Goal: Task Accomplishment & Management: Manage account settings

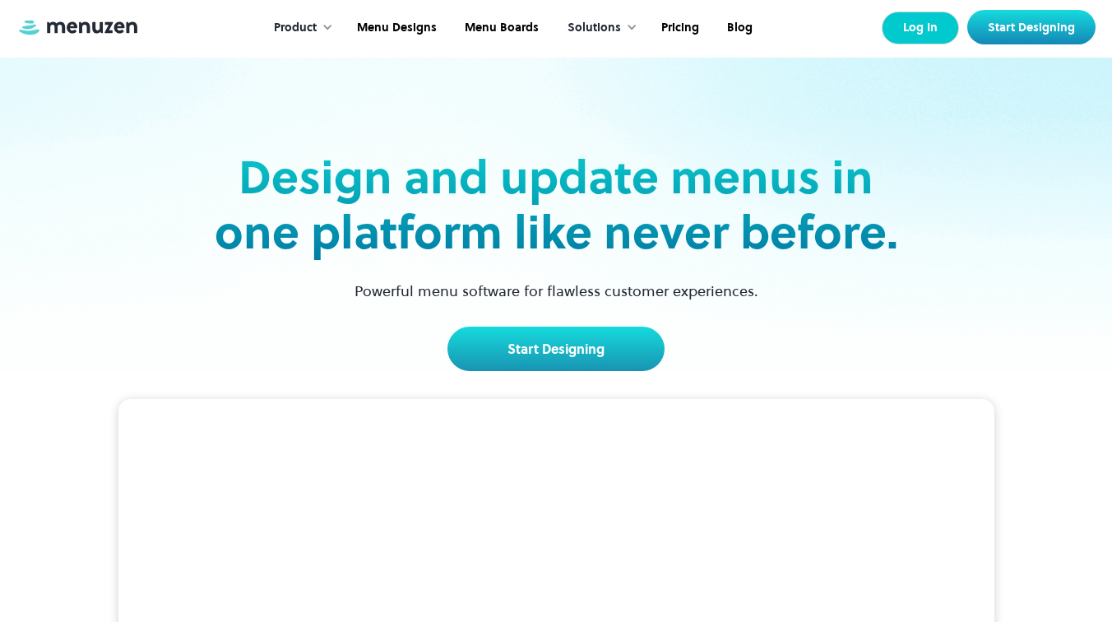
click at [923, 32] on link "Log In" at bounding box center [919, 28] width 77 height 33
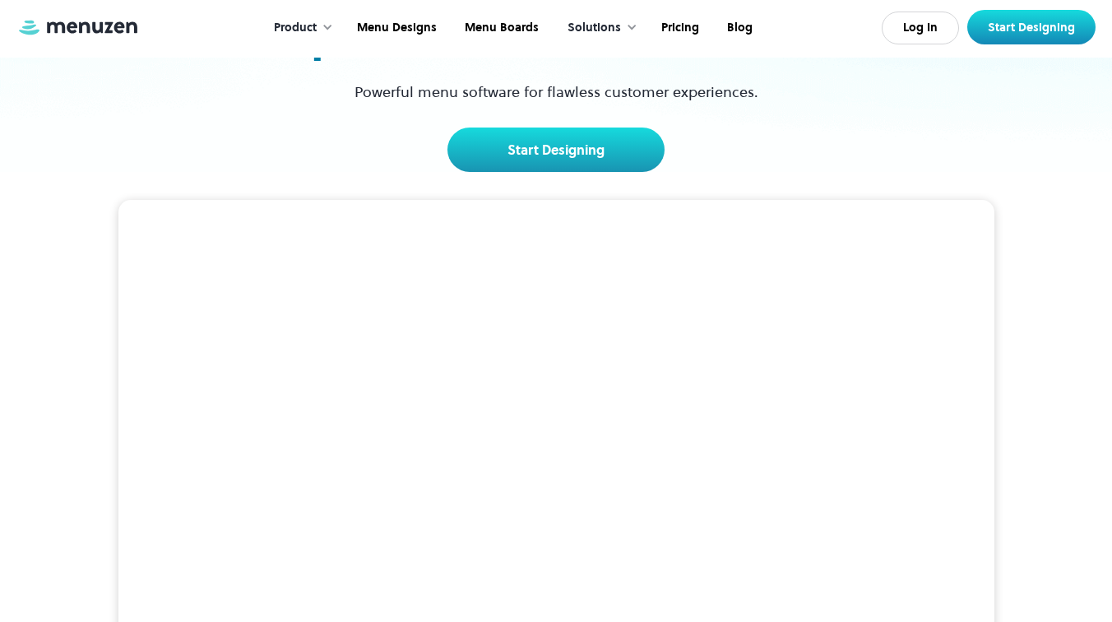
scroll to position [201, 0]
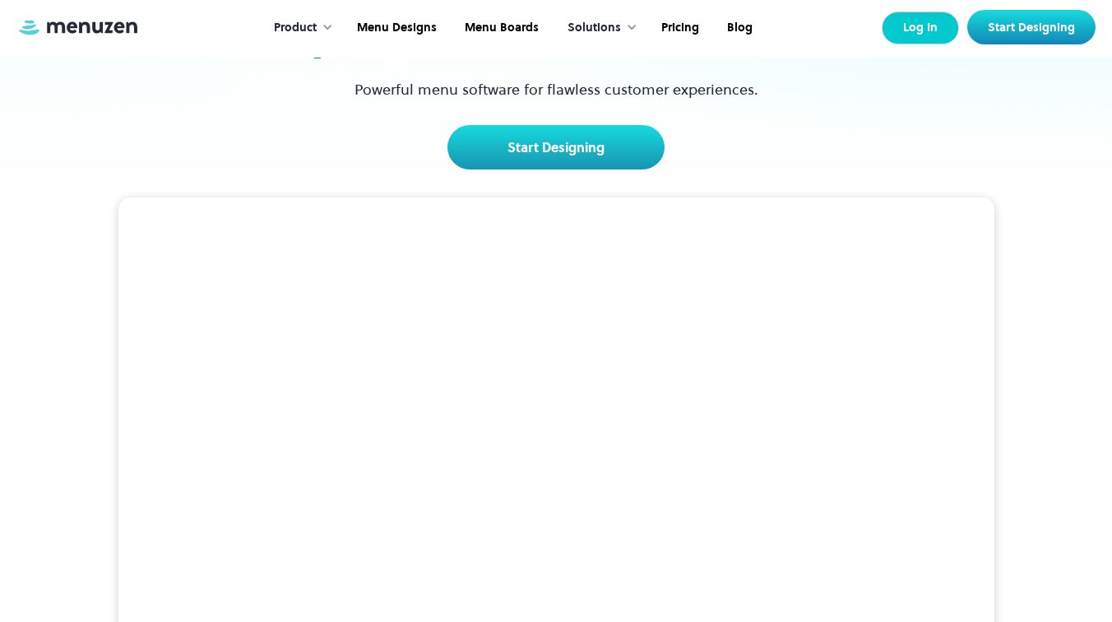
click at [946, 25] on link "Log In" at bounding box center [919, 28] width 77 height 33
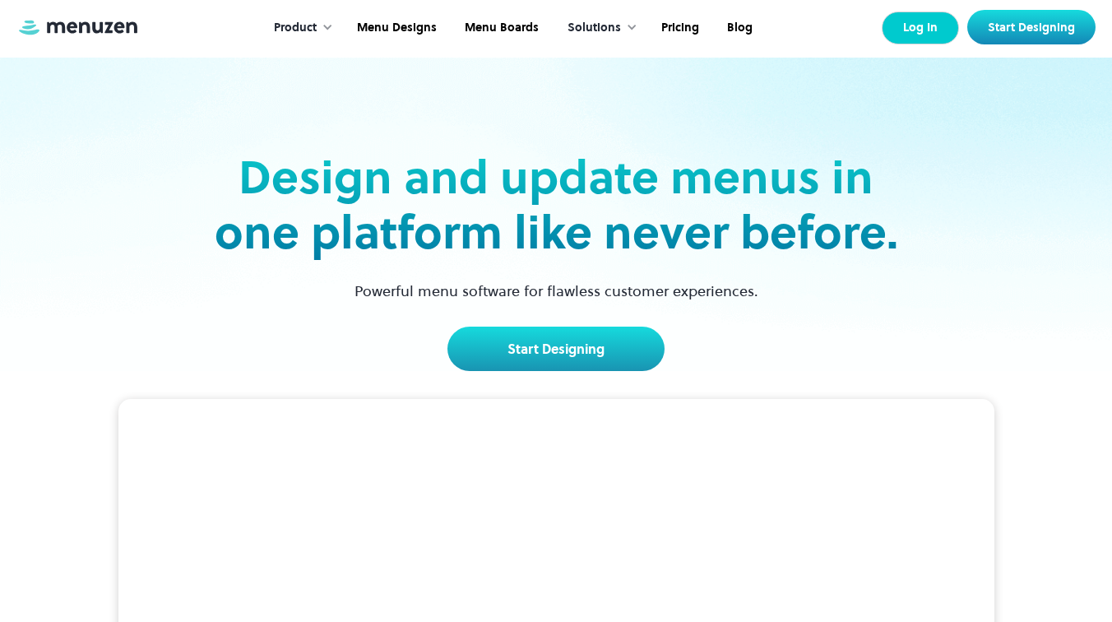
click at [920, 25] on link "Log In" at bounding box center [919, 28] width 77 height 33
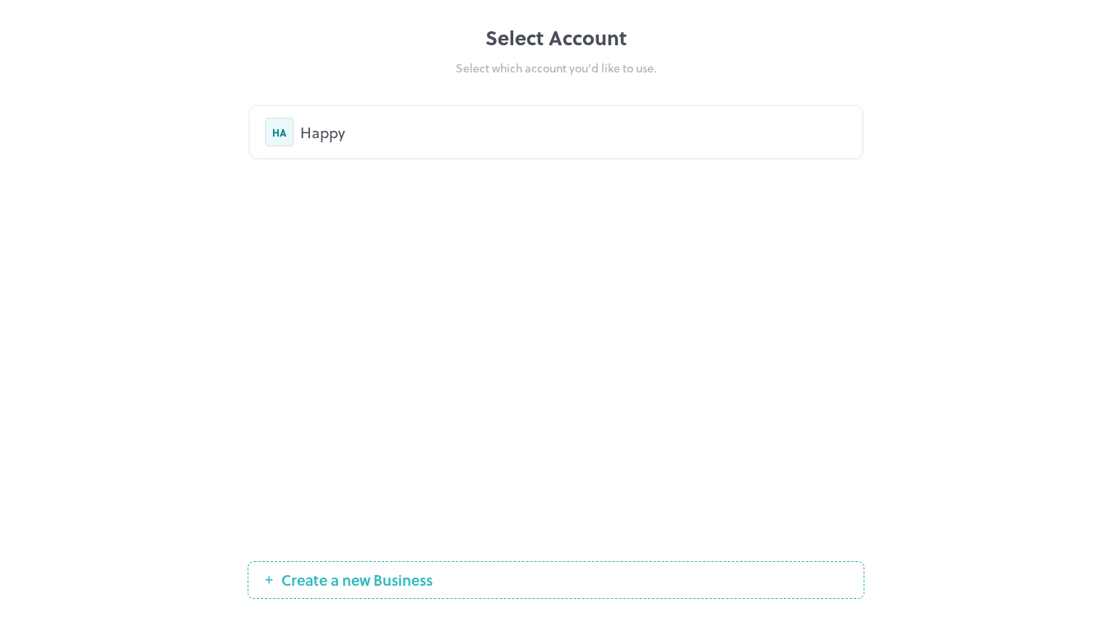
click at [288, 130] on div "HA" at bounding box center [279, 132] width 29 height 29
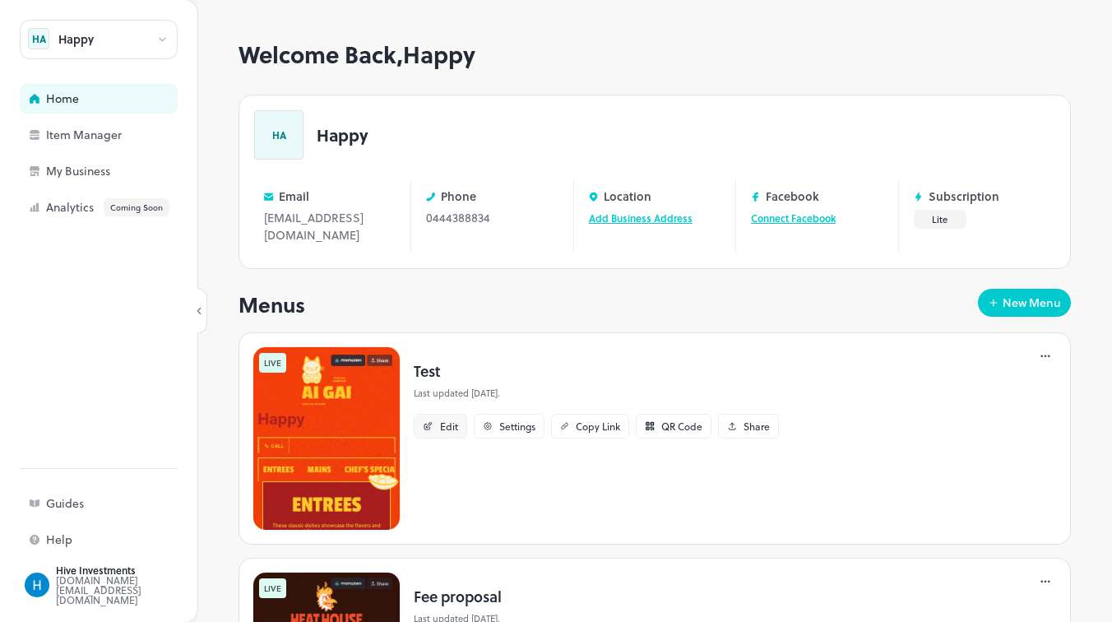
click at [451, 427] on div "Edit" at bounding box center [449, 426] width 18 height 10
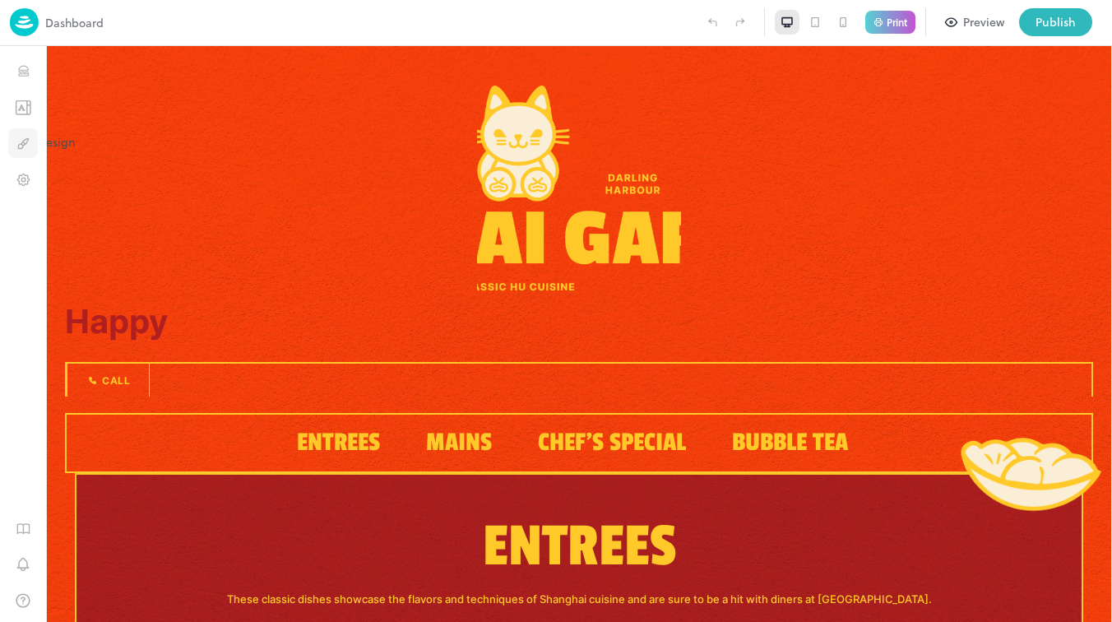
click at [14, 149] on button "Design" at bounding box center [23, 143] width 30 height 30
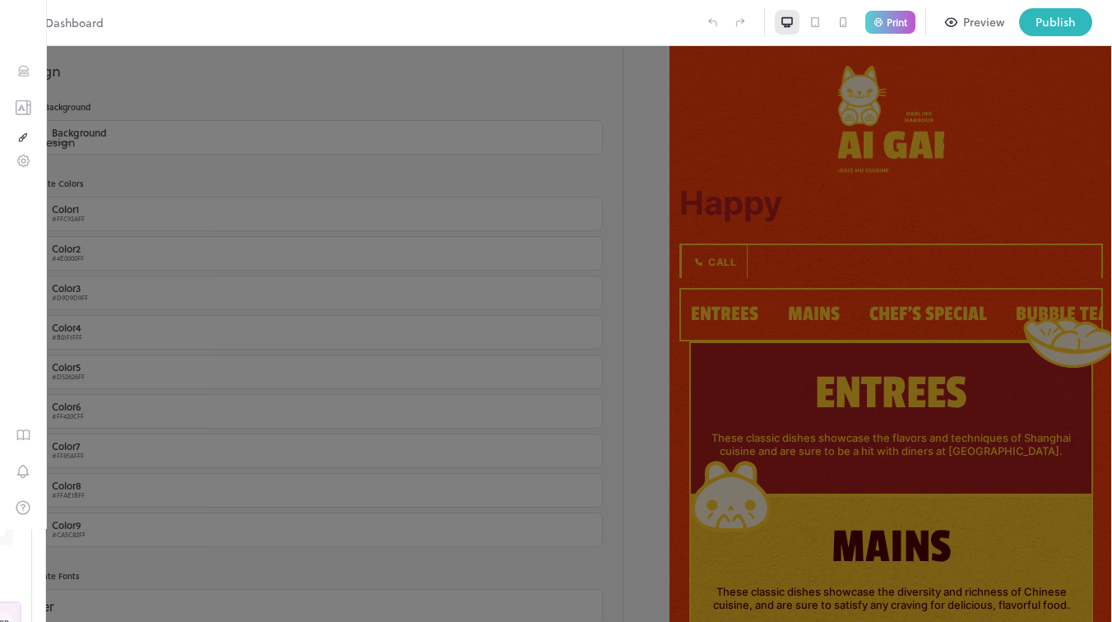
click at [17, 143] on icon "Design" at bounding box center [23, 138] width 12 height 12
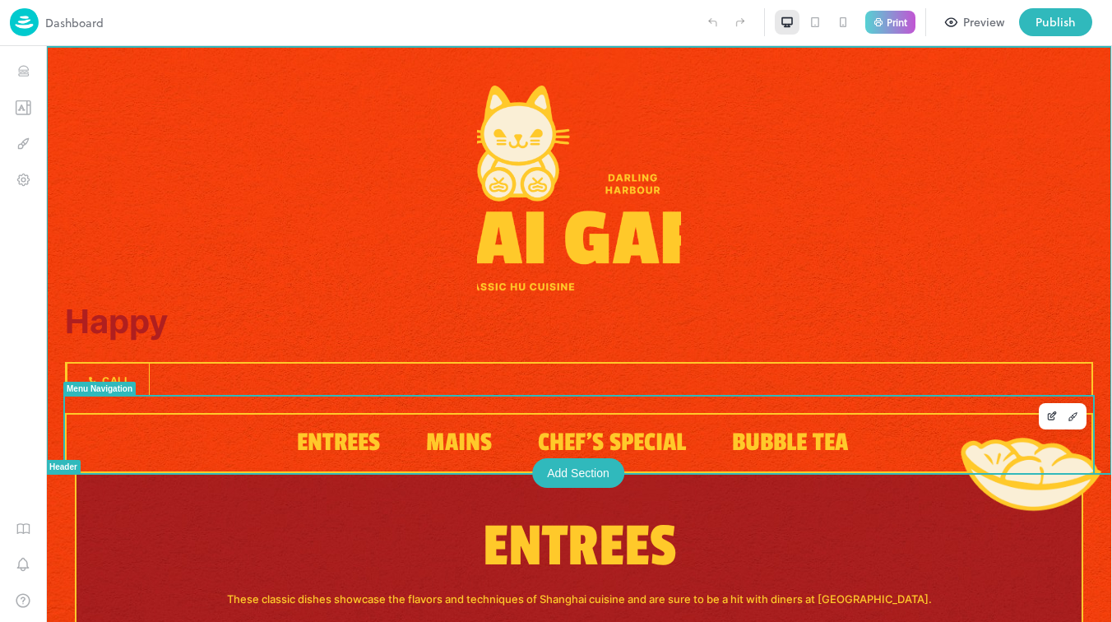
click at [602, 451] on span "Chef's Special" at bounding box center [612, 442] width 148 height 30
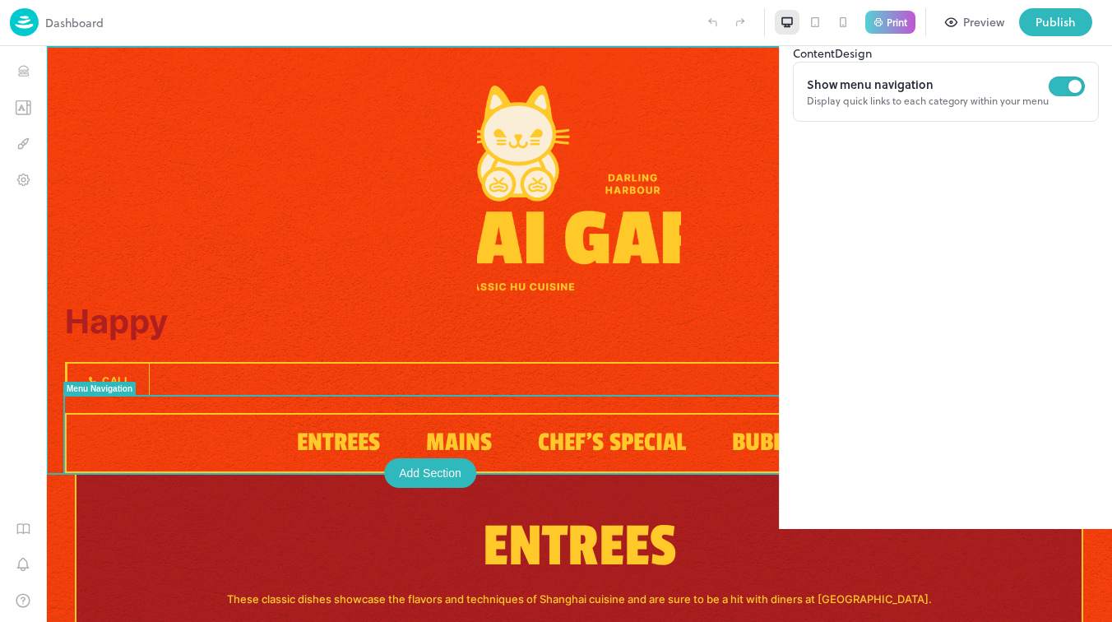
click at [710, 96] on div at bounding box center [579, 189] width 1028 height 206
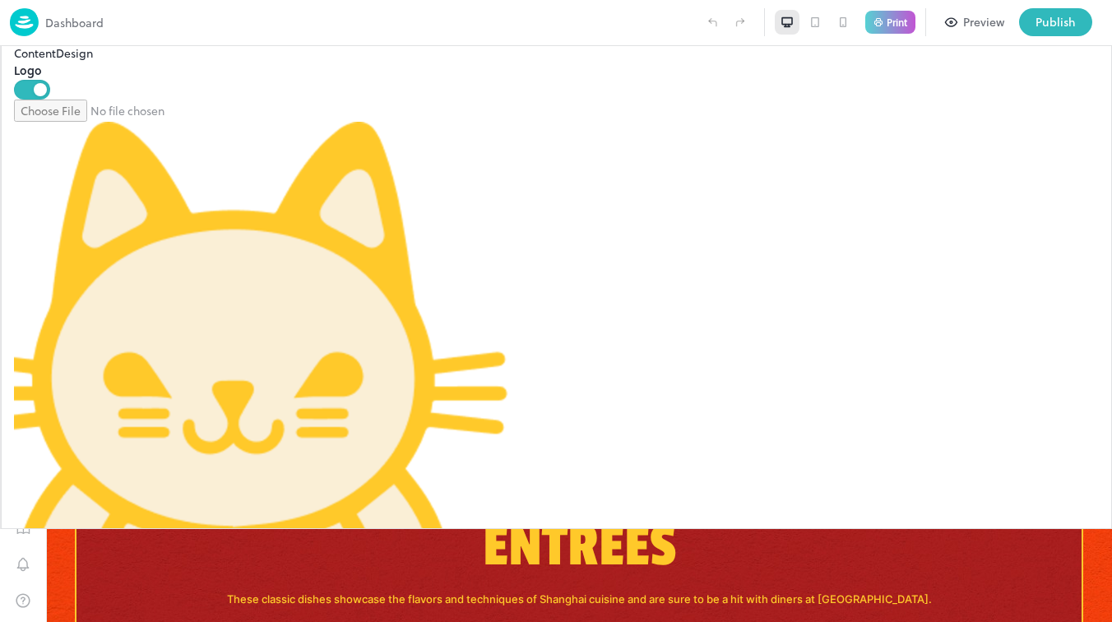
click at [704, 56] on div "Happy Call Entrees Mains Chef's Special Bubble Tea" at bounding box center [579, 259] width 1066 height 427
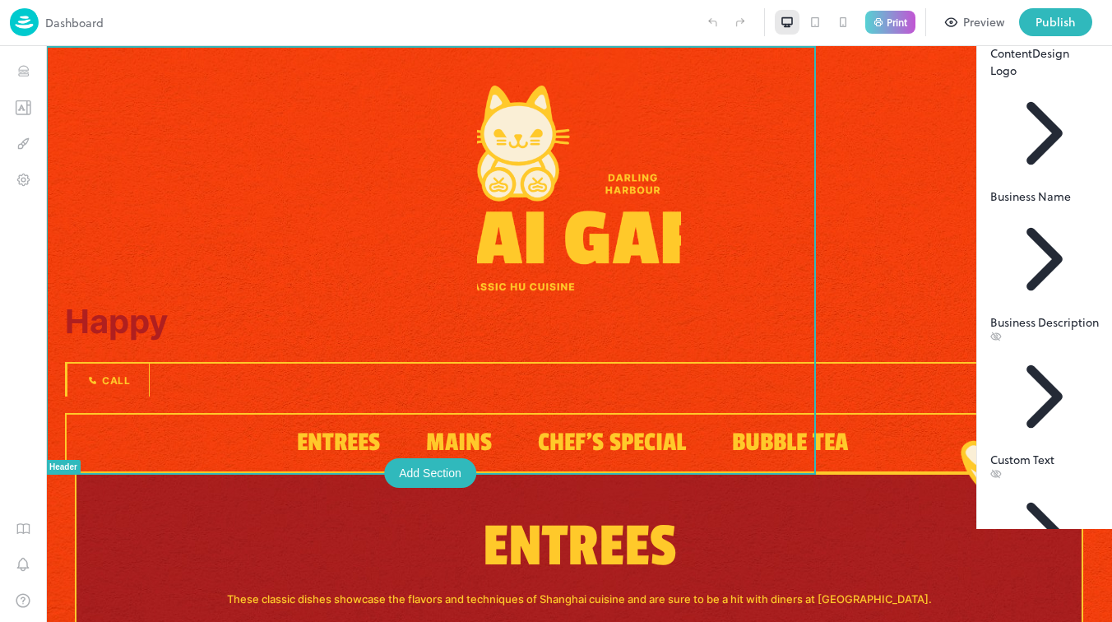
click at [1085, 39] on icon at bounding box center [1089, 30] width 20 height 20
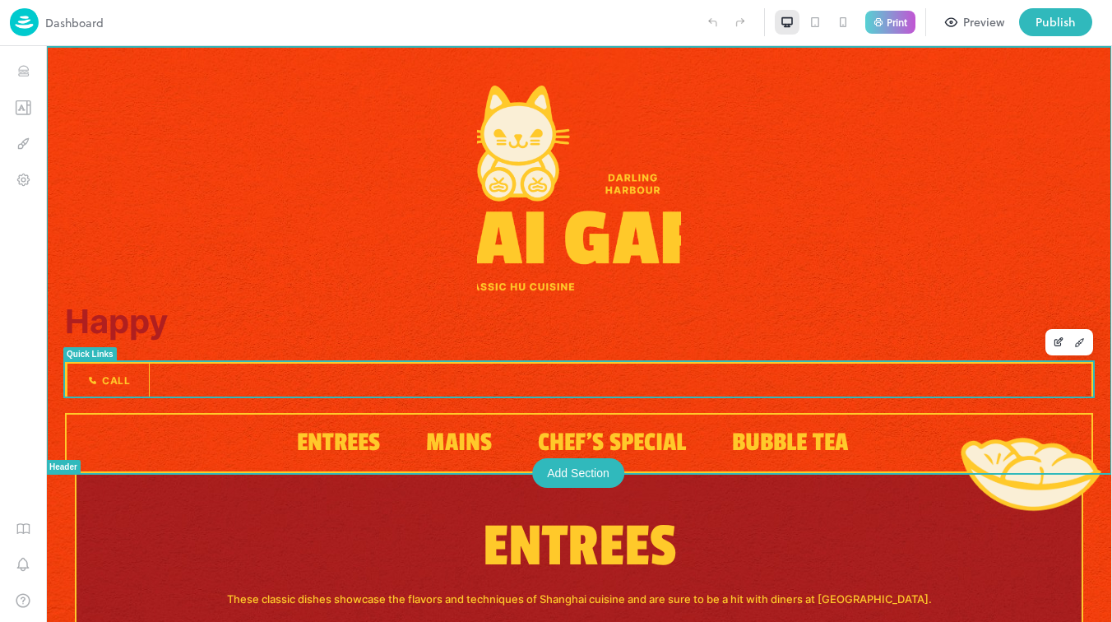
click at [612, 372] on div "Call" at bounding box center [579, 379] width 1028 height 35
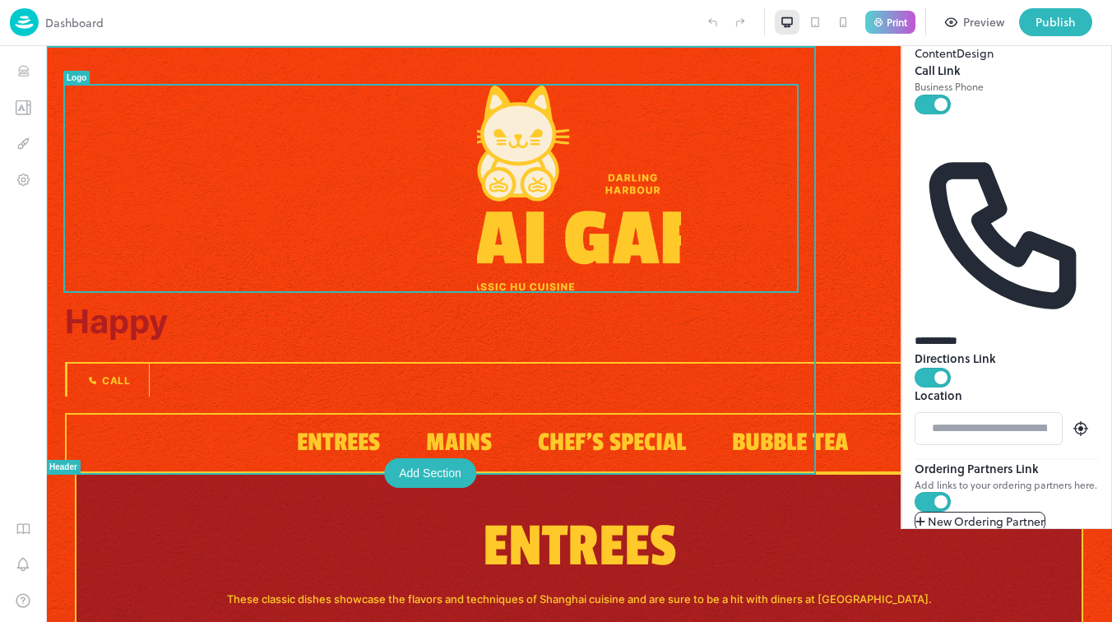
click at [665, 201] on div at bounding box center [579, 189] width 1028 height 206
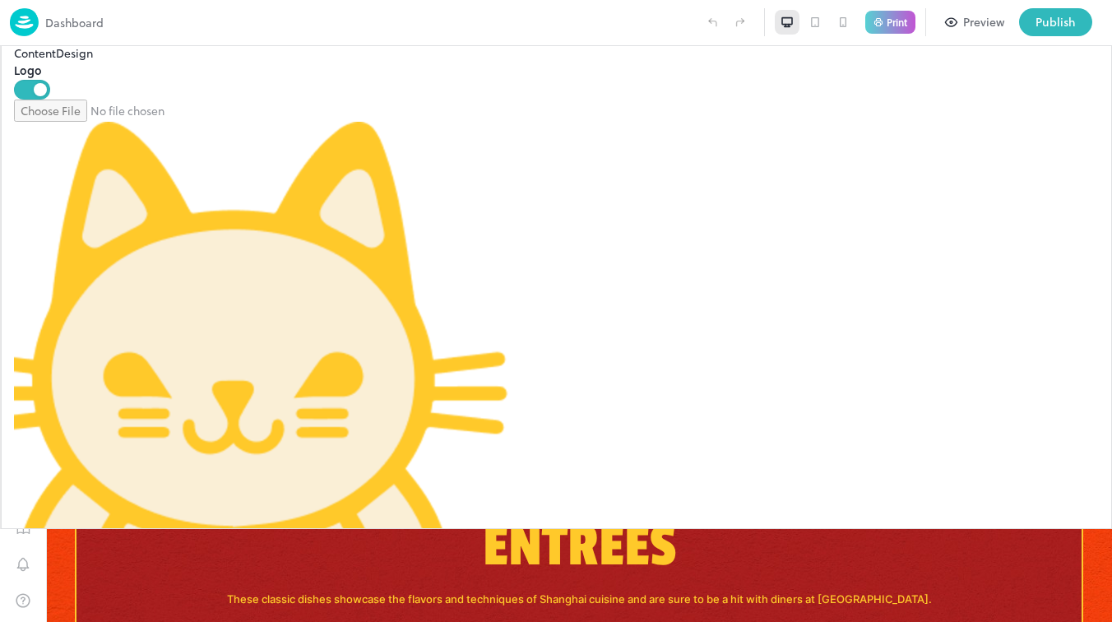
click at [25, 104] on icon "Templates" at bounding box center [23, 107] width 16 height 16
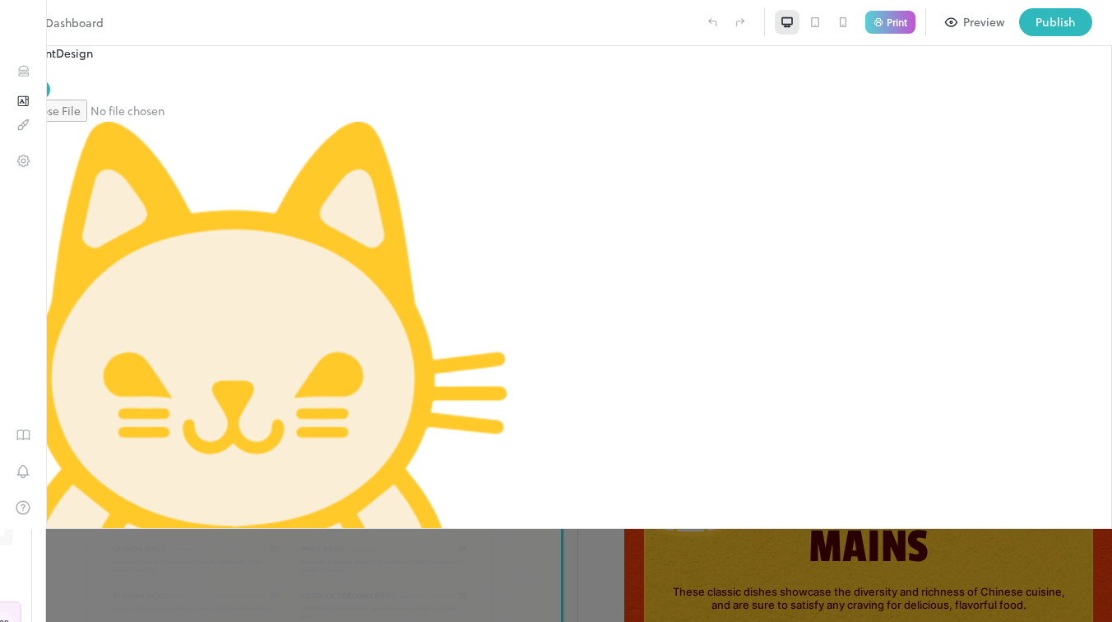
click at [261, 437] on div "Use Template" at bounding box center [287, 443] width 53 height 13
type input "****"
type input "**********"
type input "******"
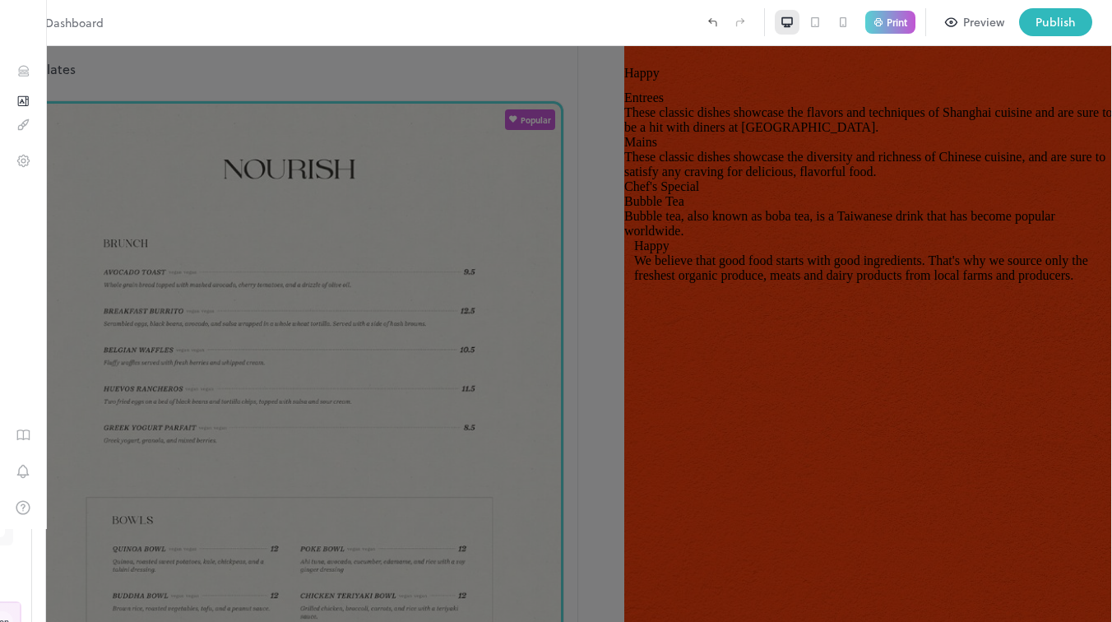
click at [545, 274] on div at bounding box center [556, 311] width 1112 height 622
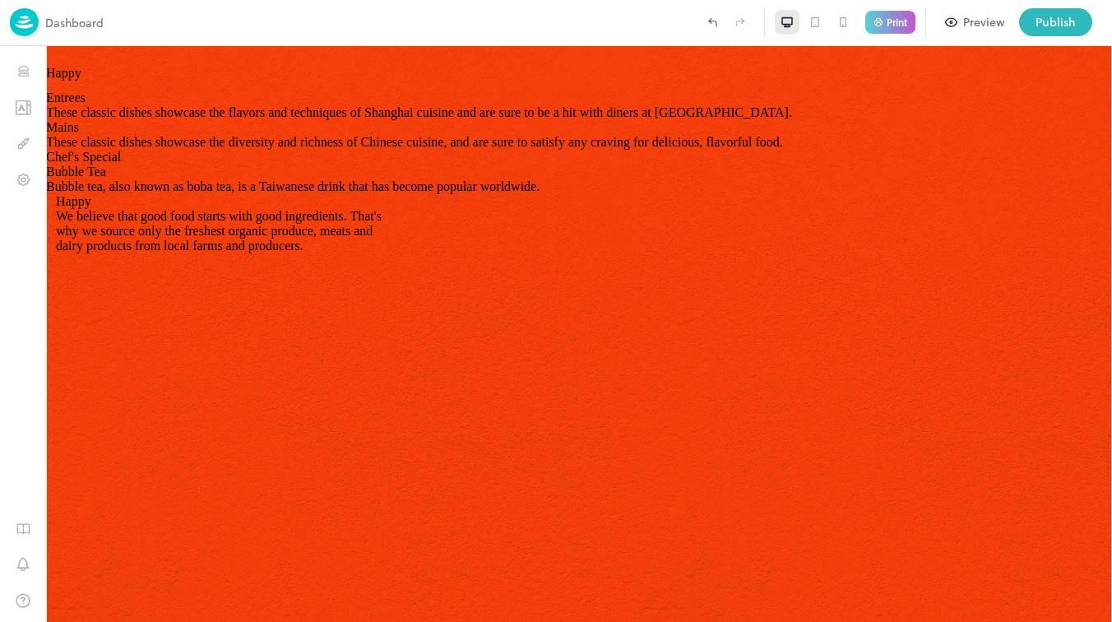
click at [818, 18] on icon at bounding box center [814, 22] width 13 height 13
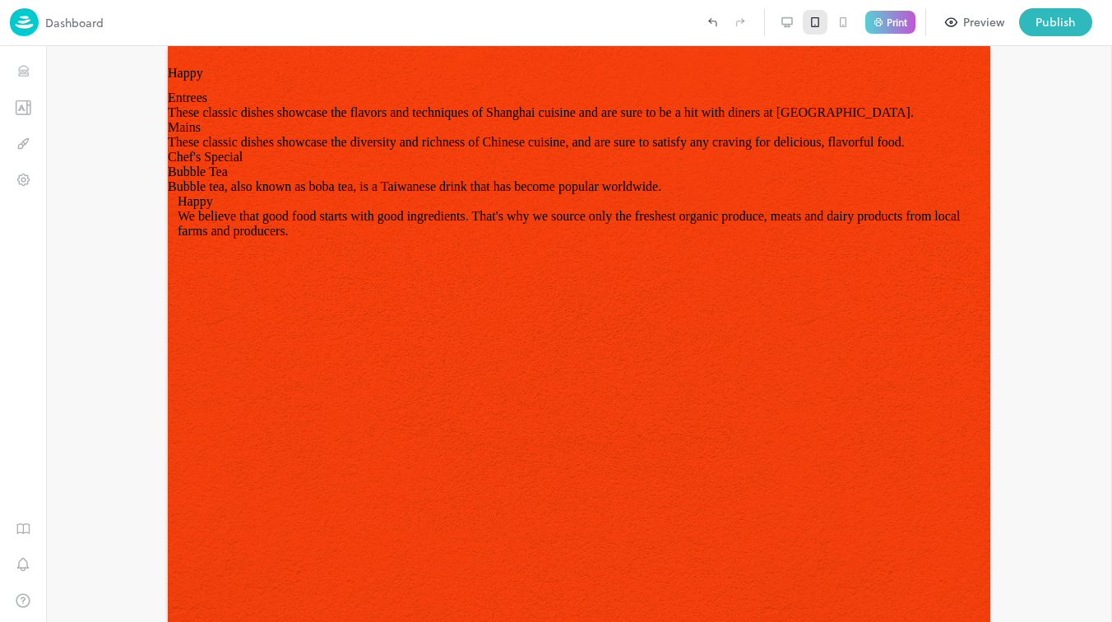
click at [840, 24] on icon at bounding box center [843, 22] width 6 height 9
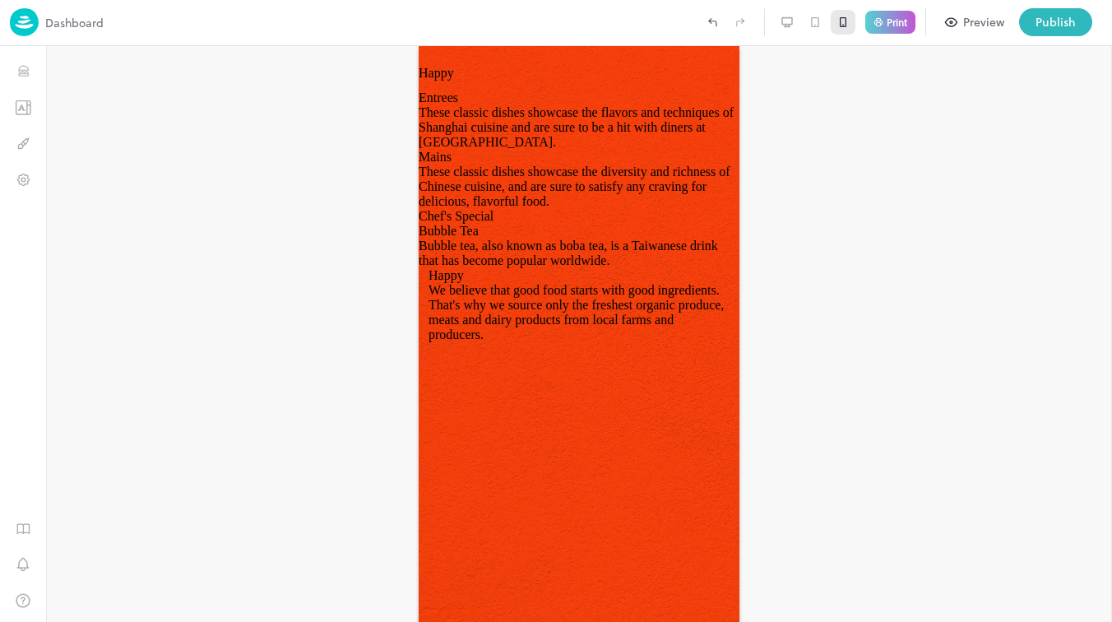
click at [783, 18] on icon at bounding box center [787, 21] width 10 height 7
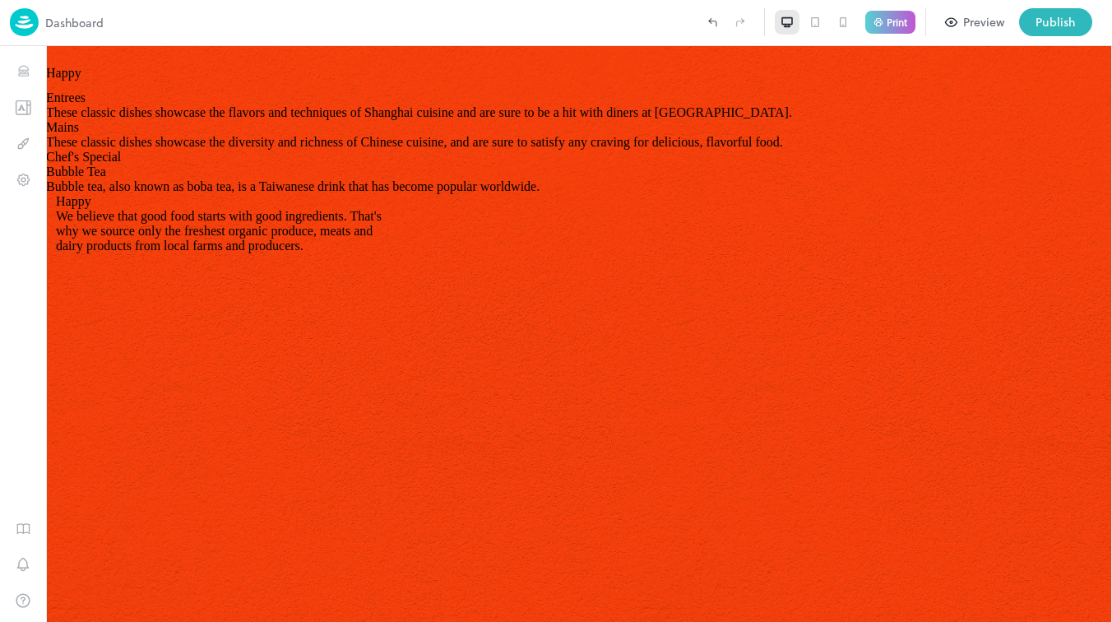
click at [828, 23] on div at bounding box center [815, 22] width 81 height 25
click at [812, 23] on icon at bounding box center [814, 22] width 13 height 13
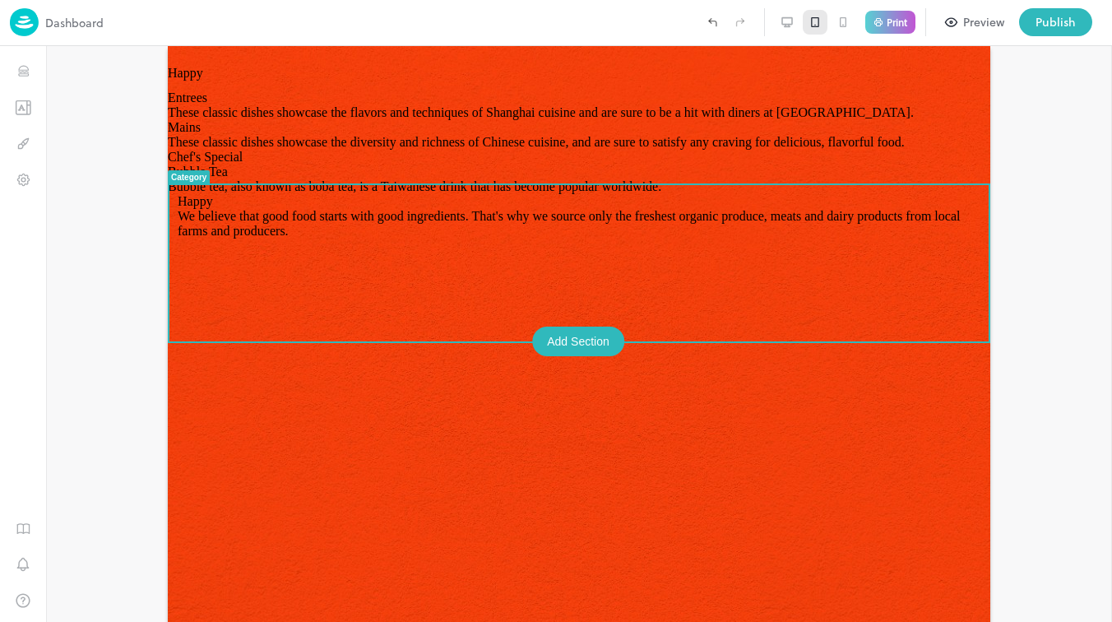
click at [991, 198] on div at bounding box center [579, 334] width 1066 height 576
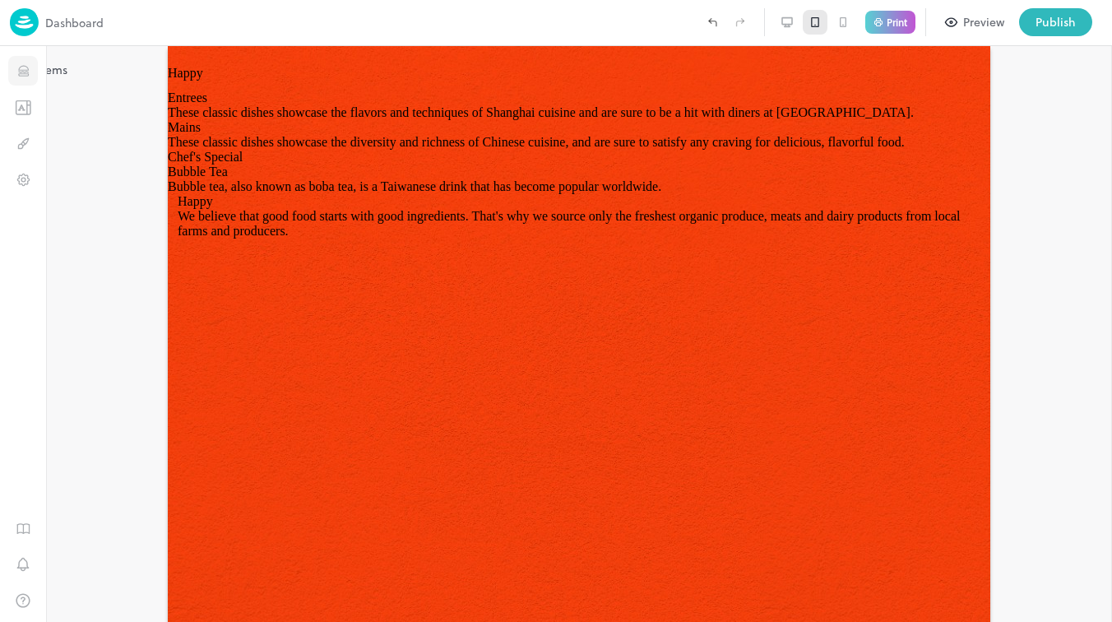
click at [13, 72] on button "Items" at bounding box center [23, 71] width 30 height 30
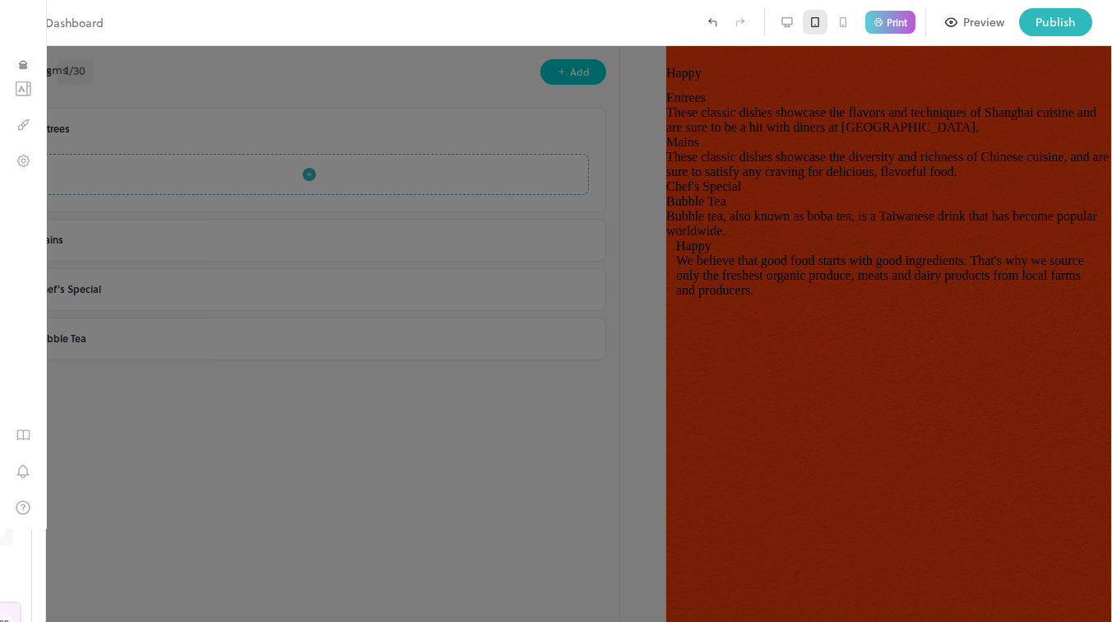
click at [17, 72] on button "Items" at bounding box center [23, 64] width 12 height 17
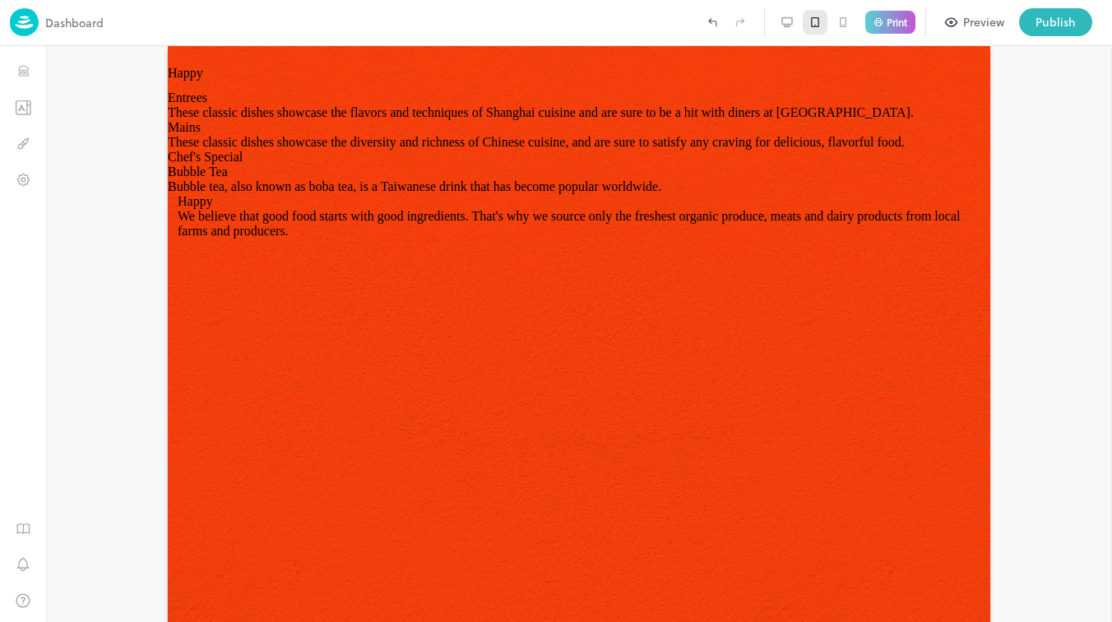
click at [780, 19] on icon at bounding box center [786, 22] width 13 height 13
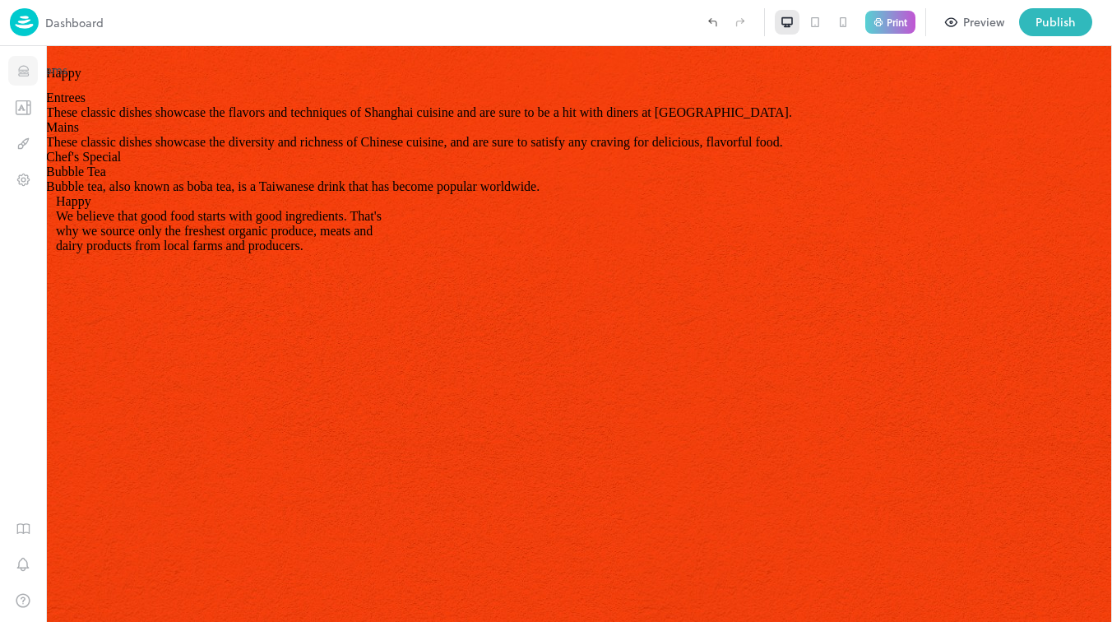
click at [25, 67] on icon "Items" at bounding box center [24, 71] width 16 height 16
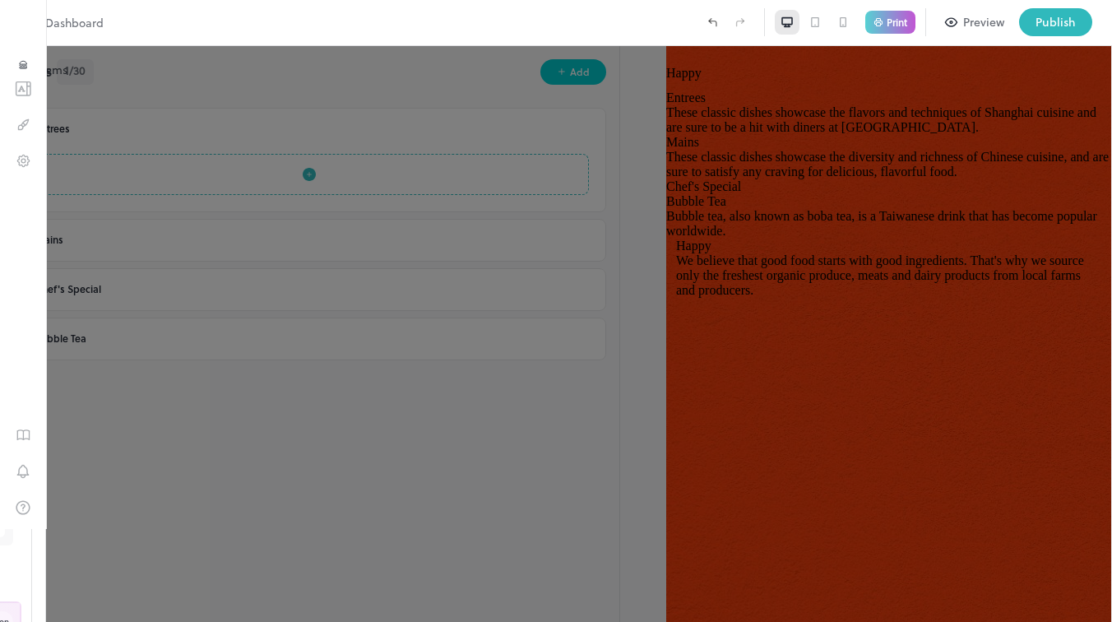
click at [24, 67] on icon "Items" at bounding box center [23, 65] width 12 height 12
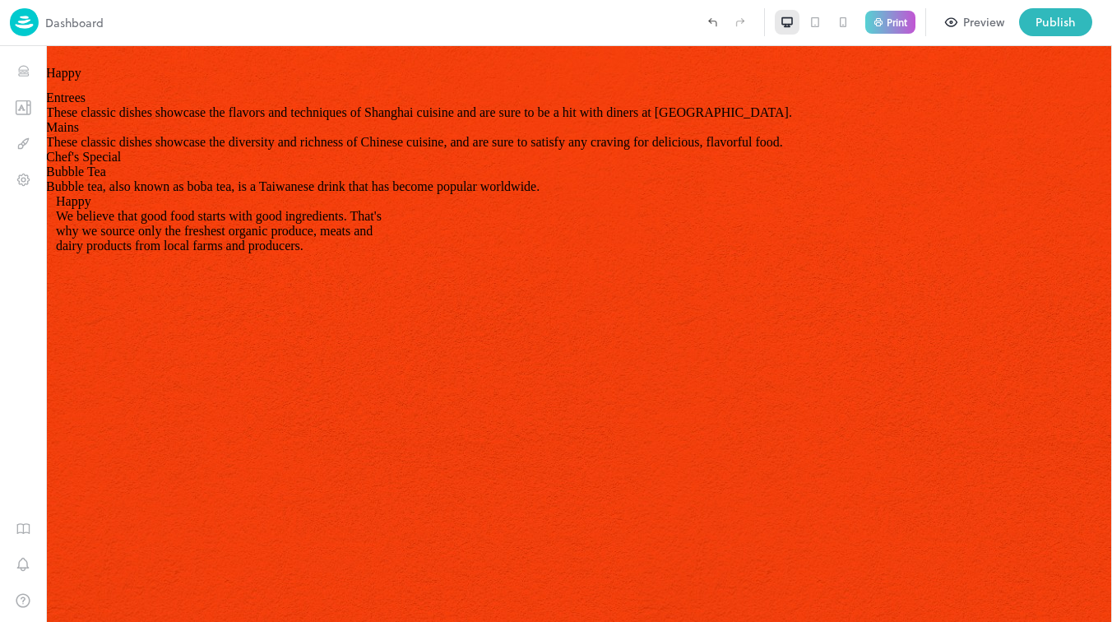
click at [817, 25] on icon at bounding box center [815, 22] width 8 height 10
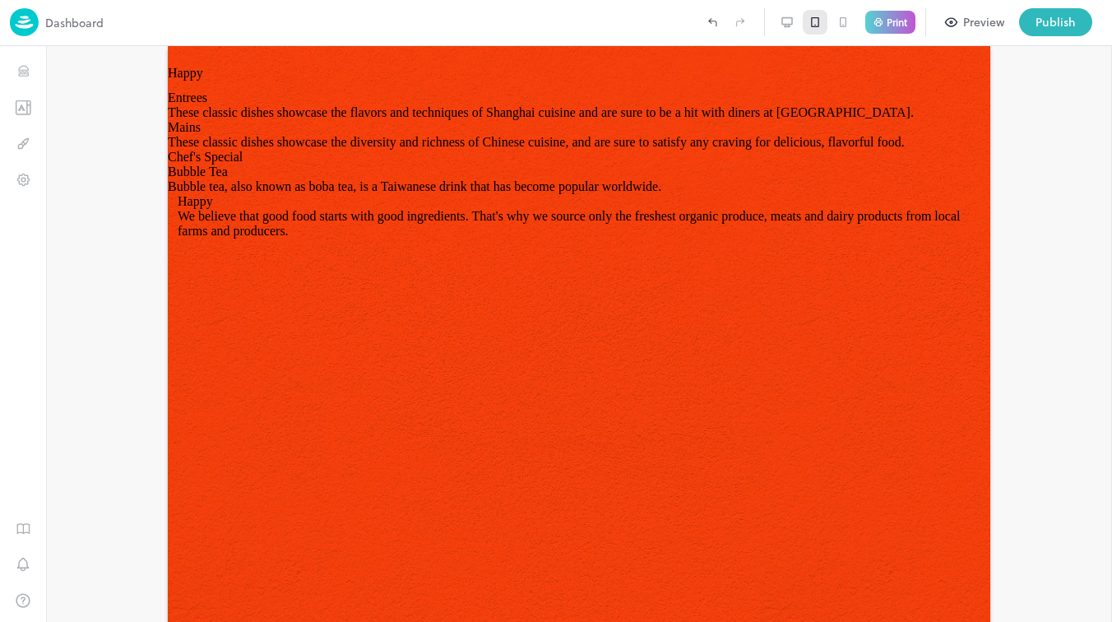
click at [789, 21] on icon at bounding box center [786, 22] width 13 height 13
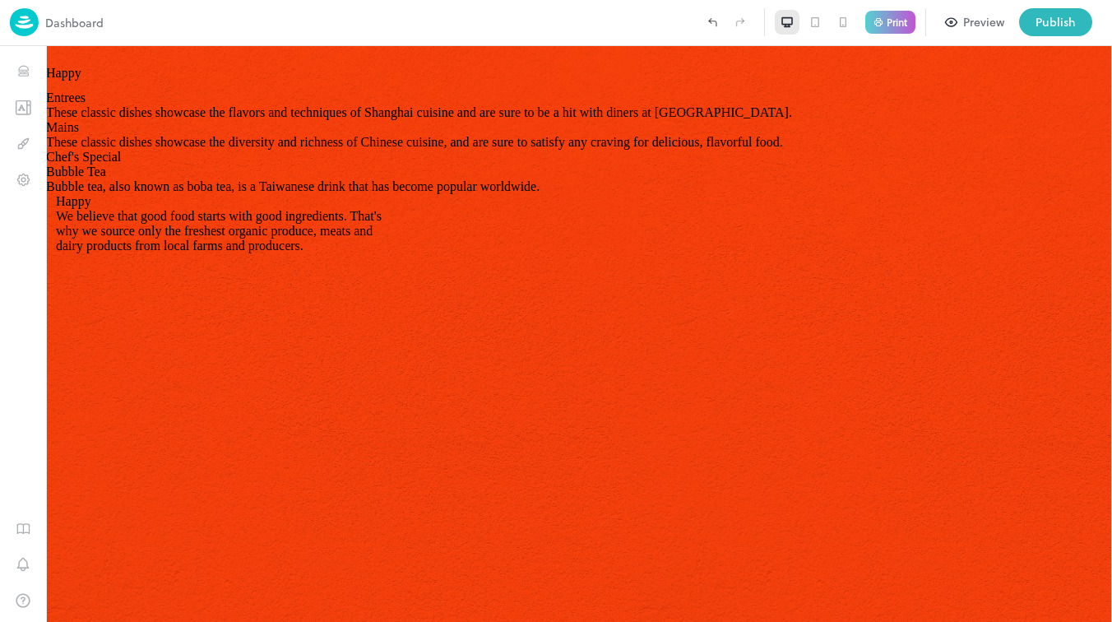
click at [807, 20] on div at bounding box center [815, 22] width 25 height 25
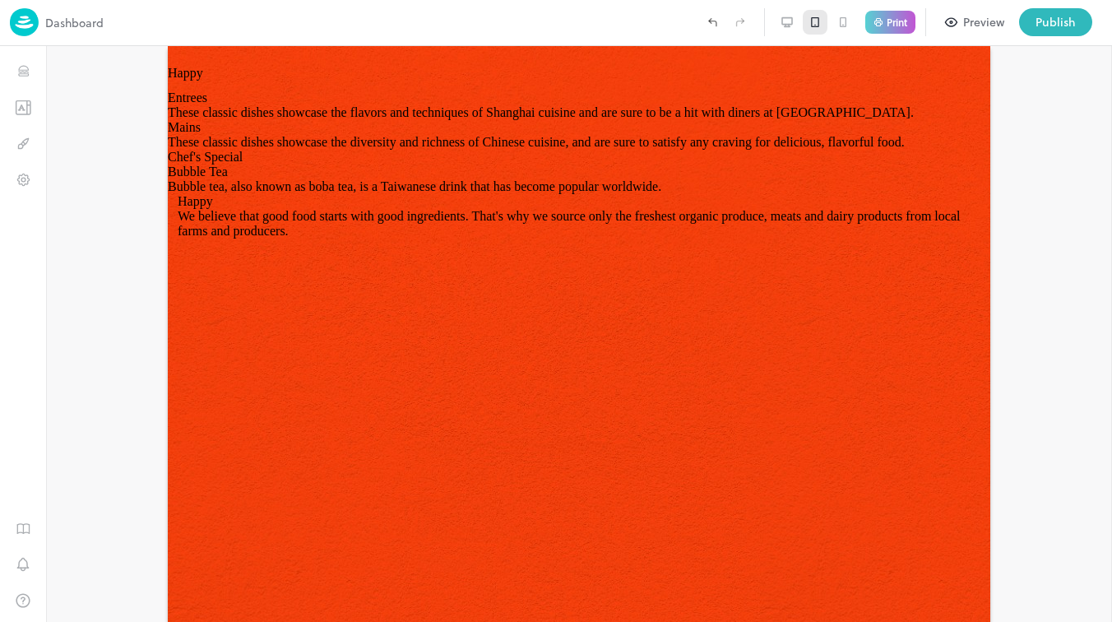
click at [782, 22] on icon at bounding box center [787, 21] width 10 height 7
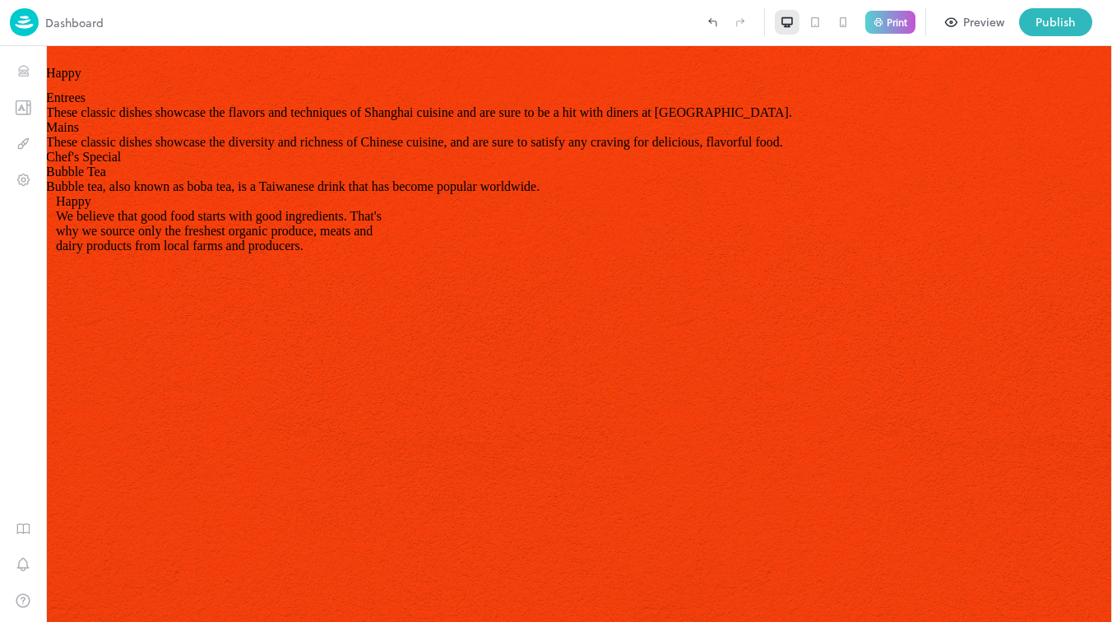
click at [805, 21] on div at bounding box center [815, 22] width 25 height 25
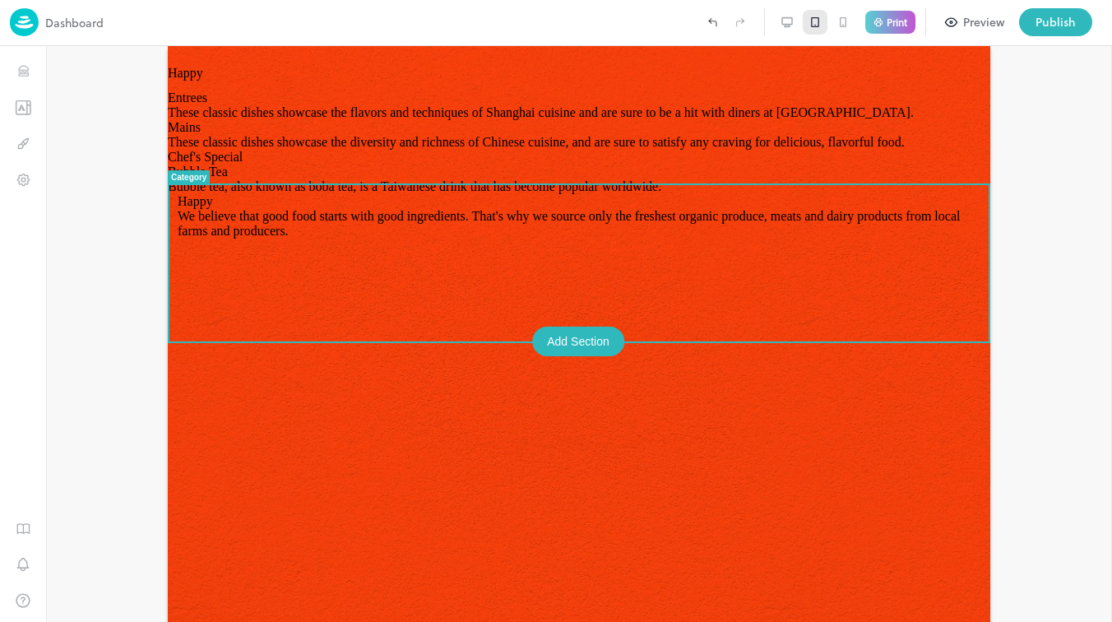
click at [1011, 219] on div at bounding box center [579, 334] width 1066 height 576
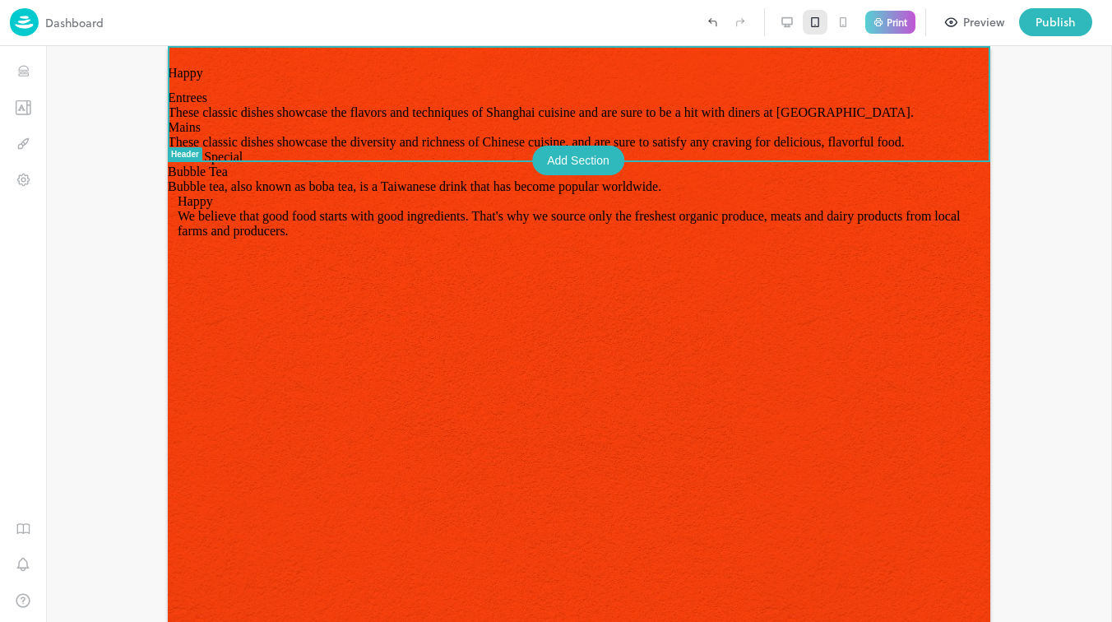
click at [1062, 122] on div at bounding box center [579, 334] width 1066 height 576
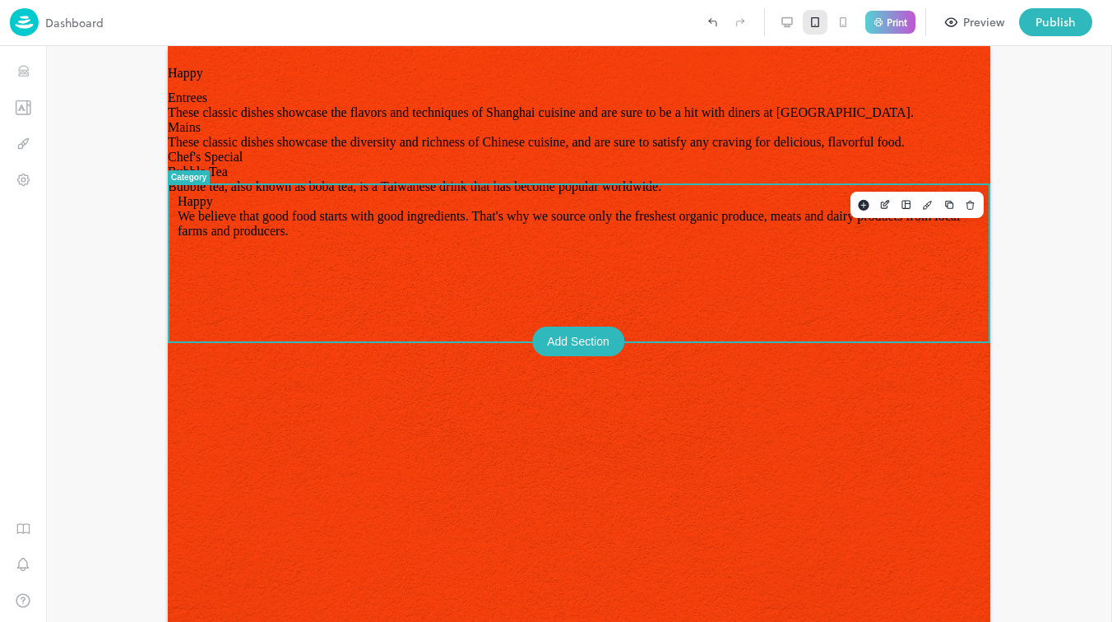
click at [418, 120] on p "These classic dishes showcase the flavors and techniques of Shanghai cuisine an…" at bounding box center [579, 112] width 822 height 15
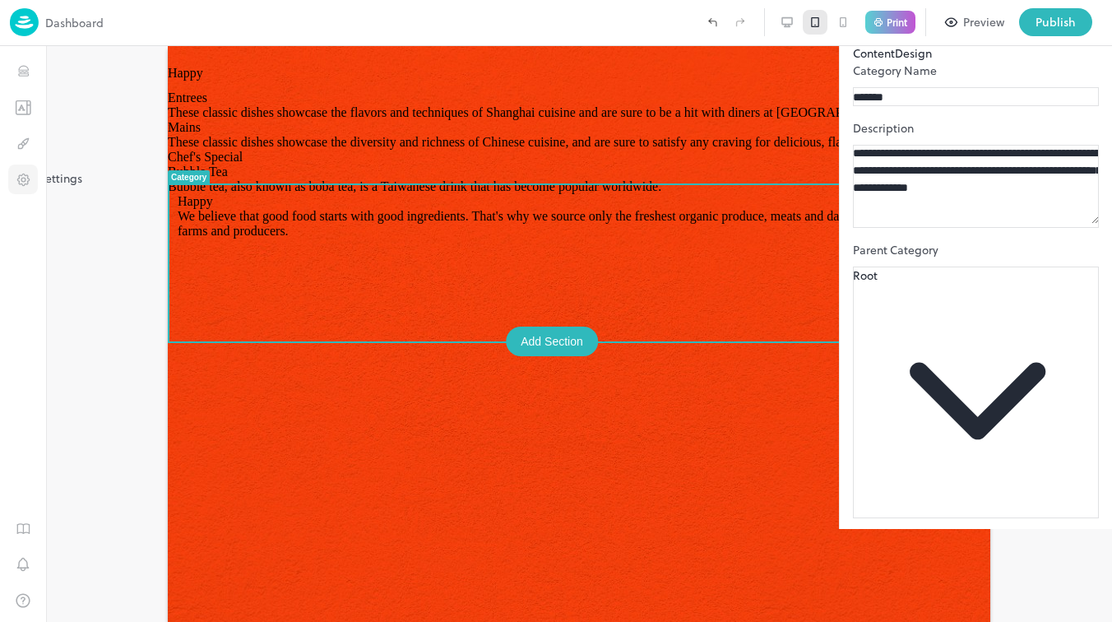
click at [20, 175] on icon "Settings" at bounding box center [24, 180] width 16 height 16
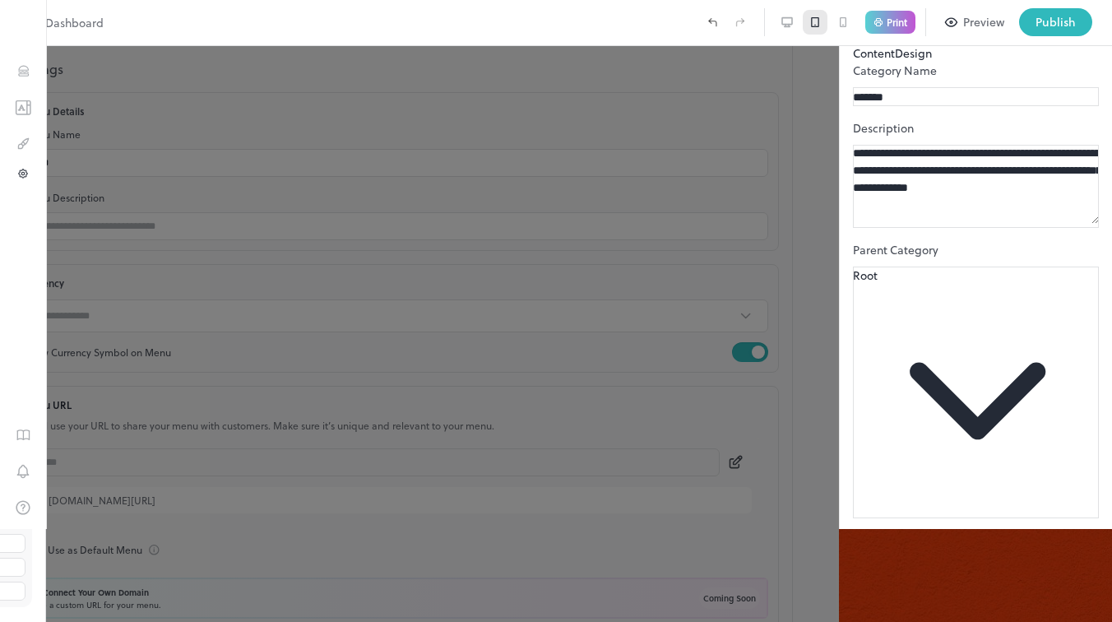
click at [560, 134] on div at bounding box center [556, 311] width 1112 height 622
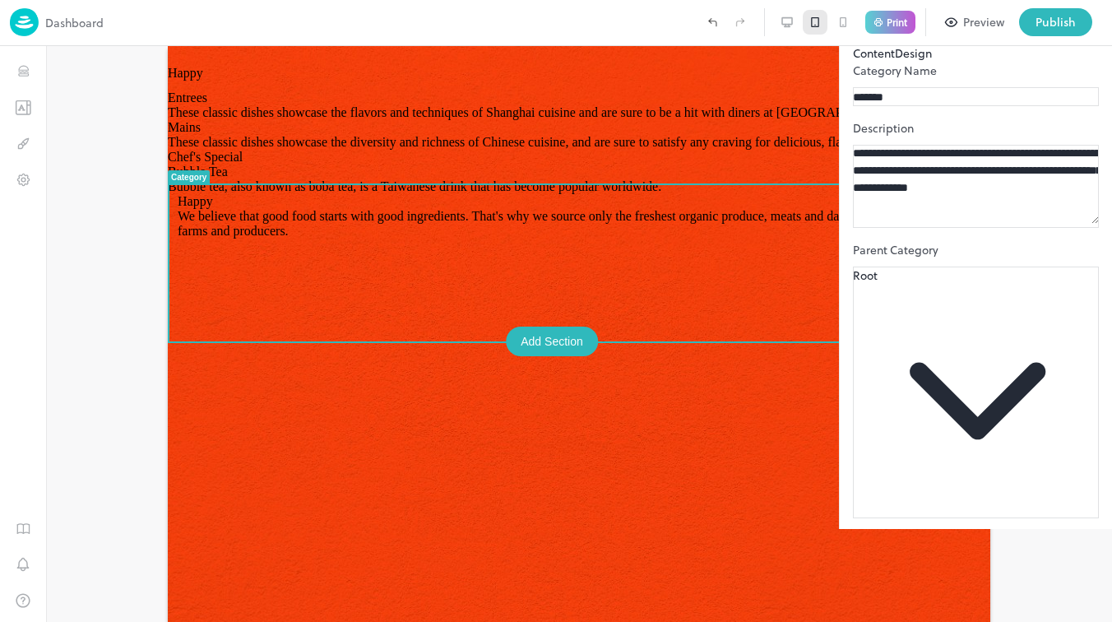
click at [1092, 39] on icon at bounding box center [1089, 30] width 20 height 20
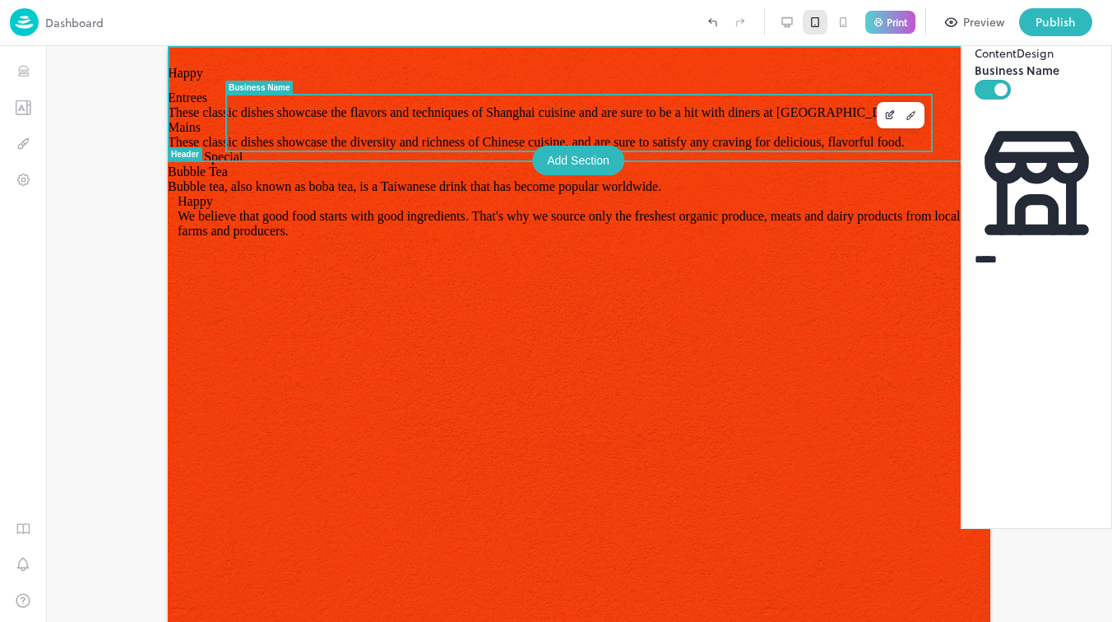
click at [203, 81] on span "Happy" at bounding box center [185, 73] width 35 height 15
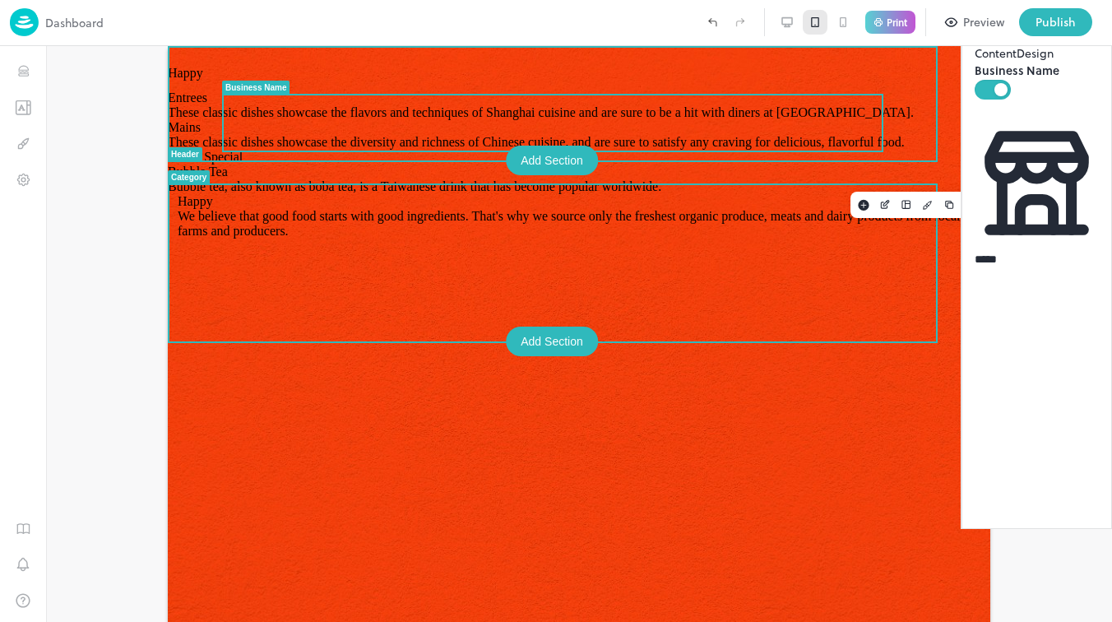
click at [794, 105] on p "Entrees" at bounding box center [579, 97] width 822 height 15
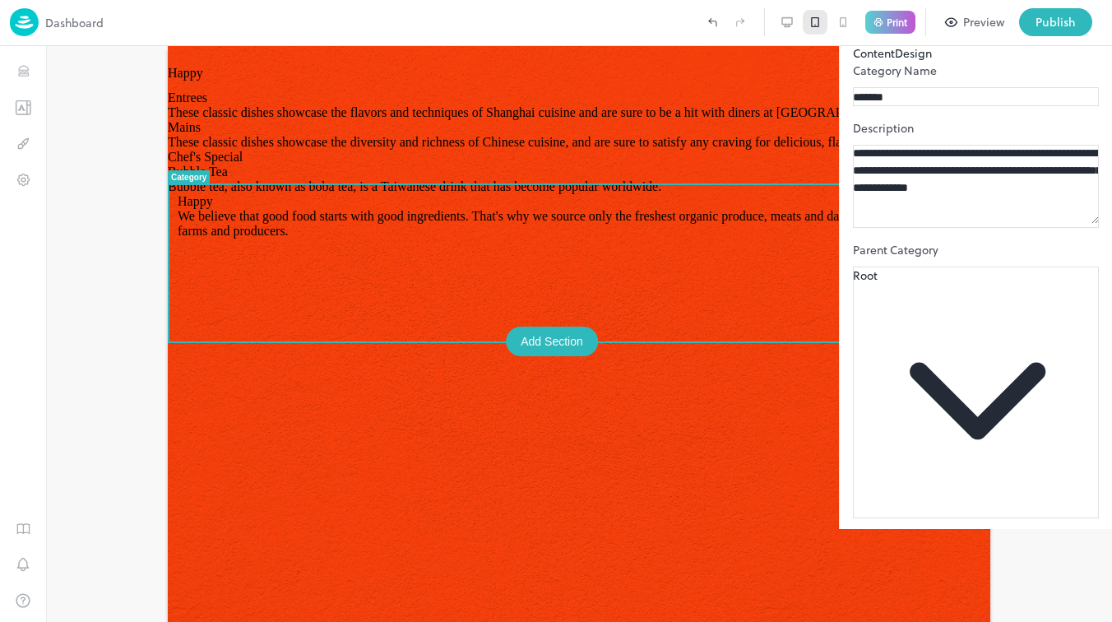
click at [1091, 39] on icon at bounding box center [1089, 30] width 20 height 20
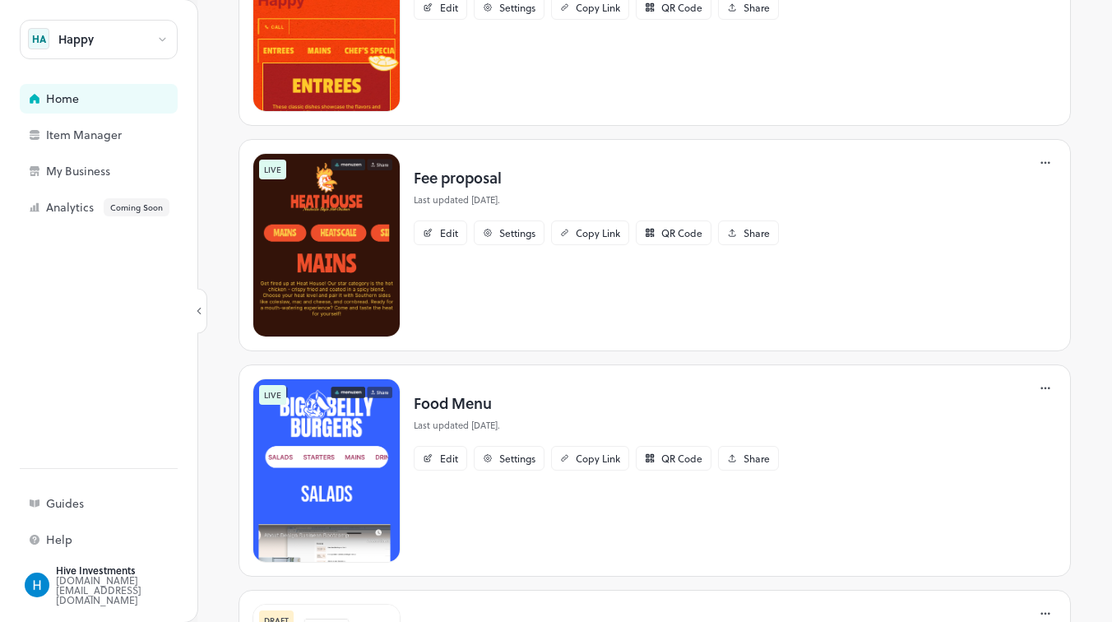
scroll to position [428, 0]
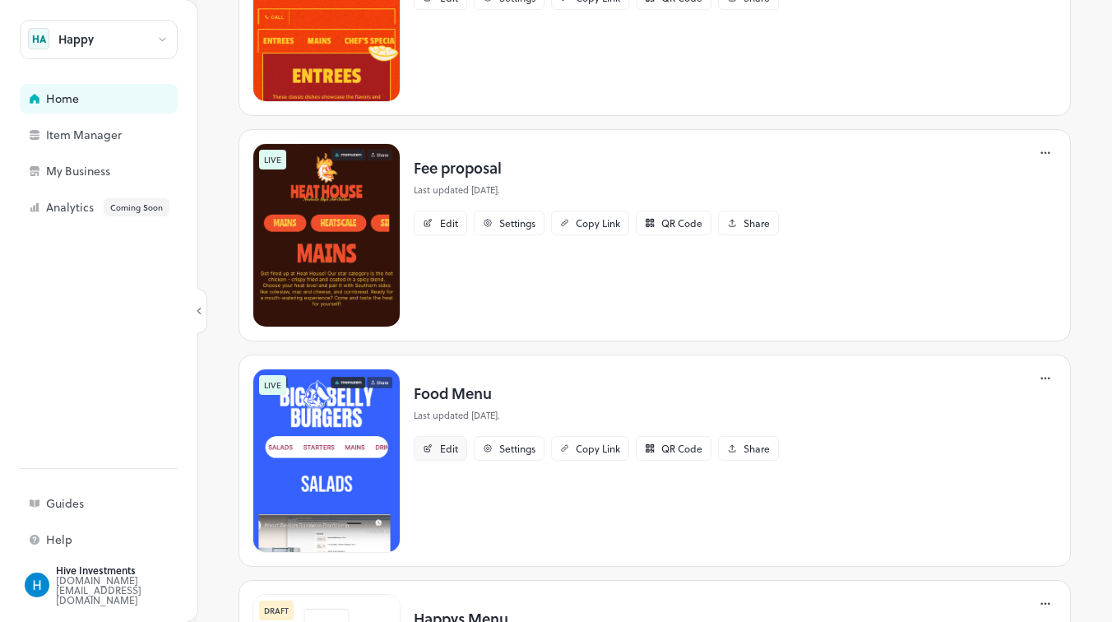
click at [444, 445] on div "Edit" at bounding box center [449, 448] width 18 height 10
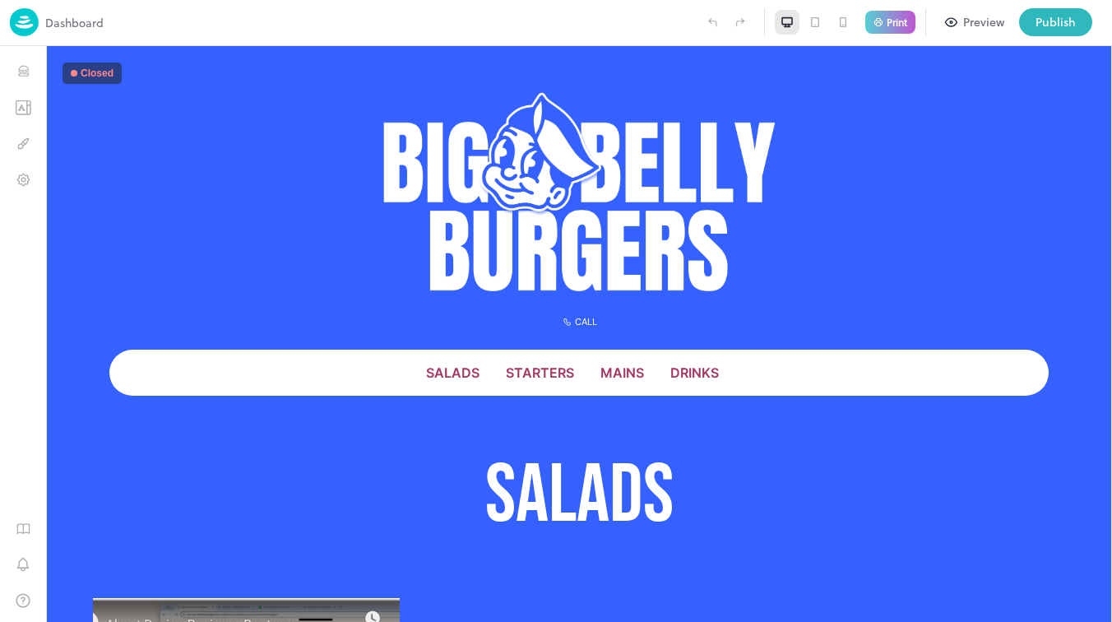
click at [817, 23] on icon at bounding box center [815, 22] width 8 height 10
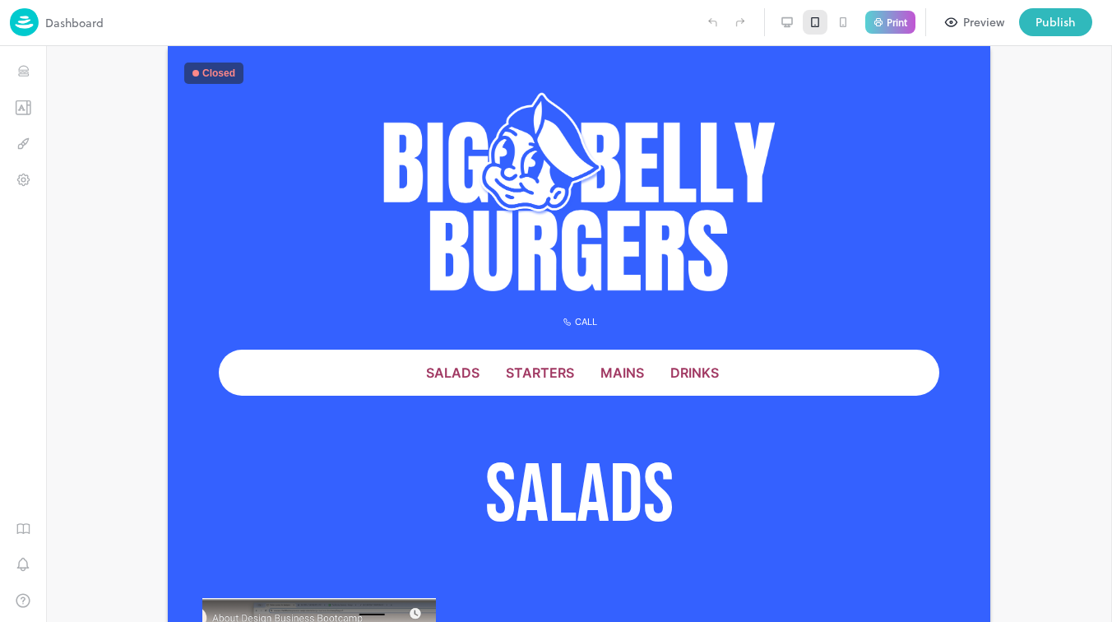
click at [784, 20] on icon at bounding box center [786, 22] width 13 height 13
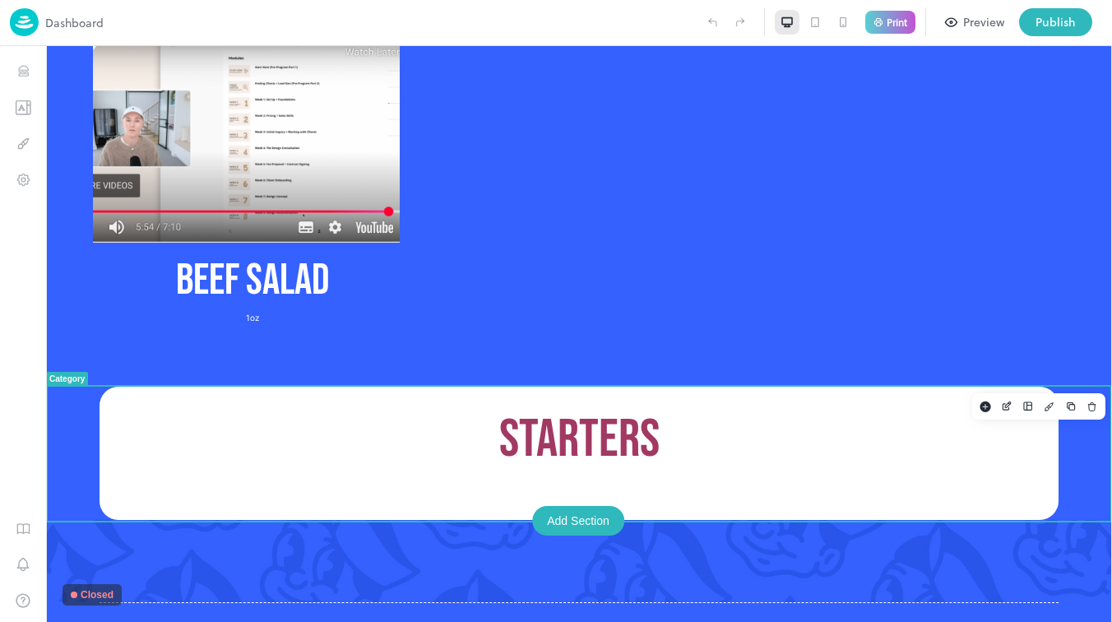
scroll to position [622, 0]
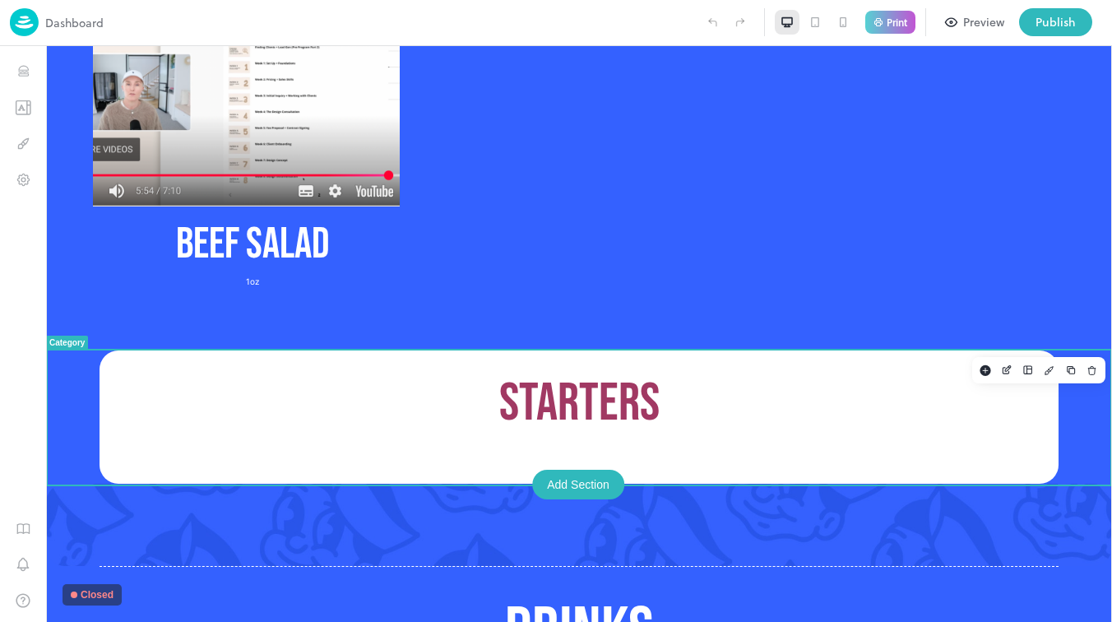
click at [583, 391] on p "STARTERS" at bounding box center [579, 404] width 918 height 67
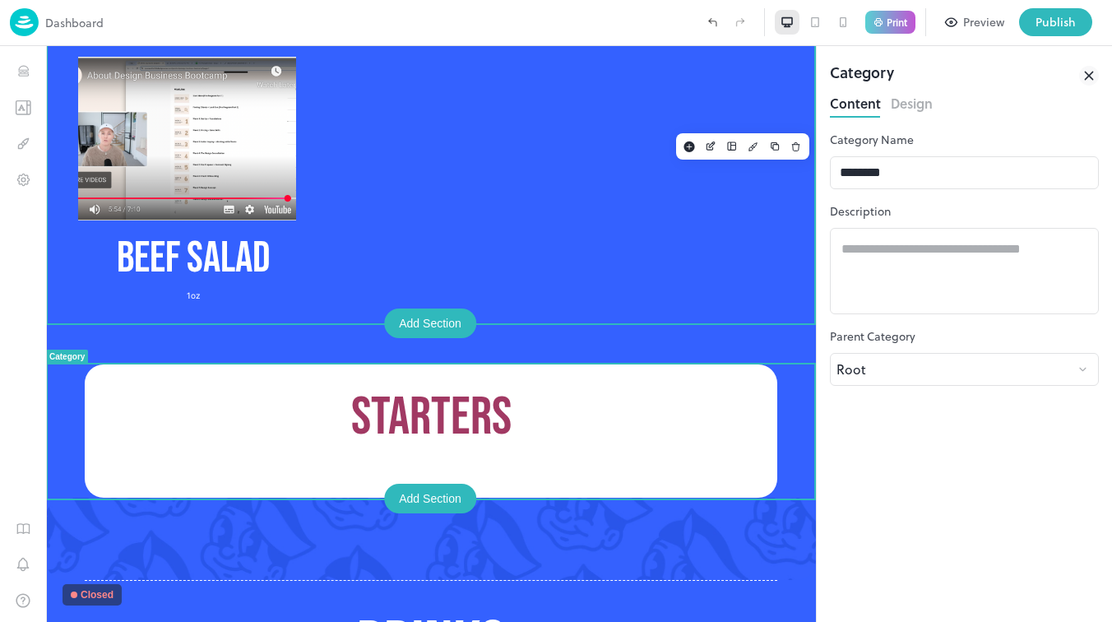
scroll to position [539, 0]
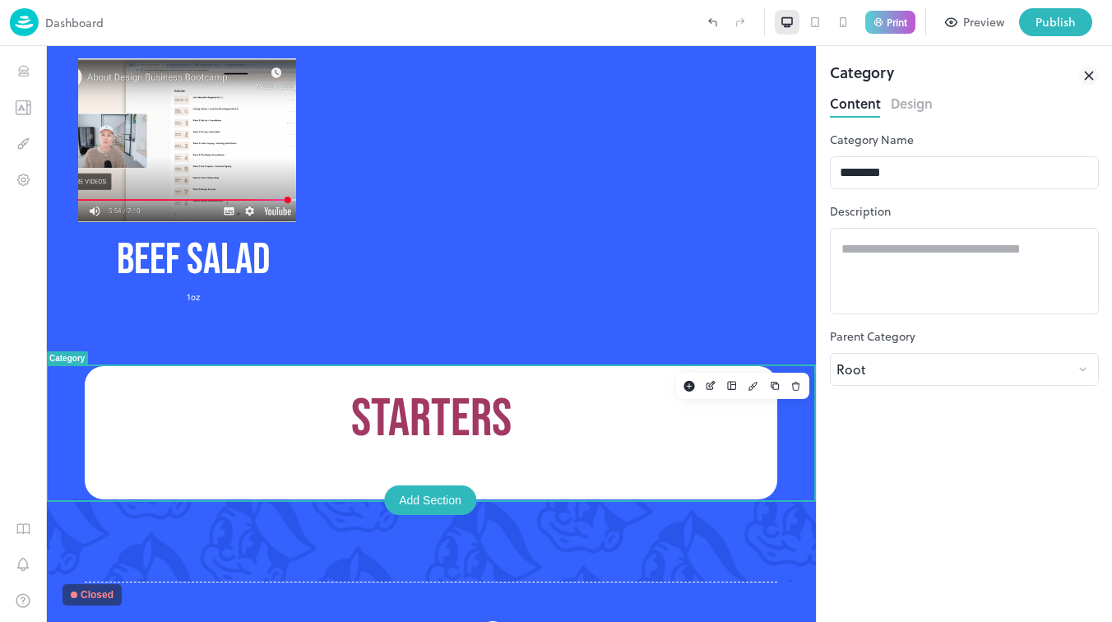
click at [1087, 81] on icon at bounding box center [1089, 76] width 20 height 20
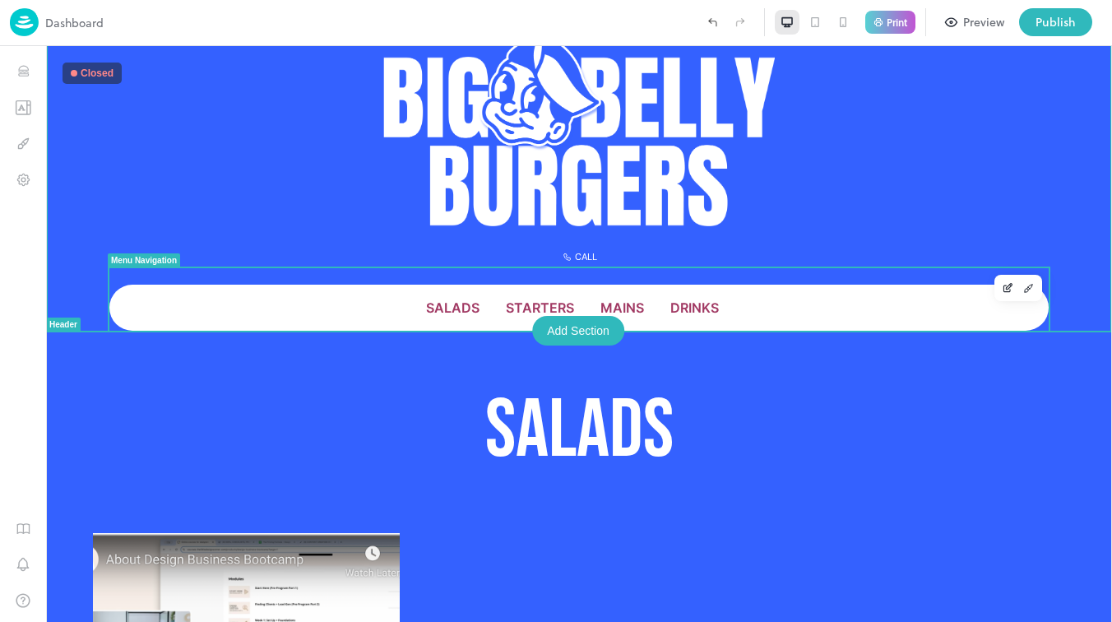
scroll to position [66, 0]
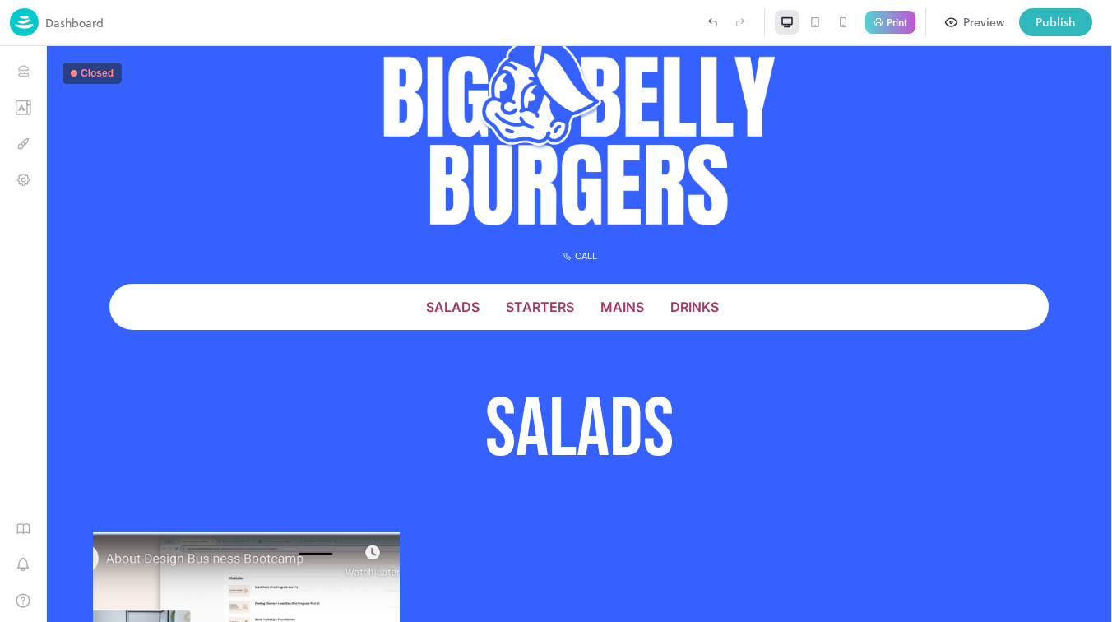
click at [811, 16] on icon at bounding box center [814, 22] width 13 height 13
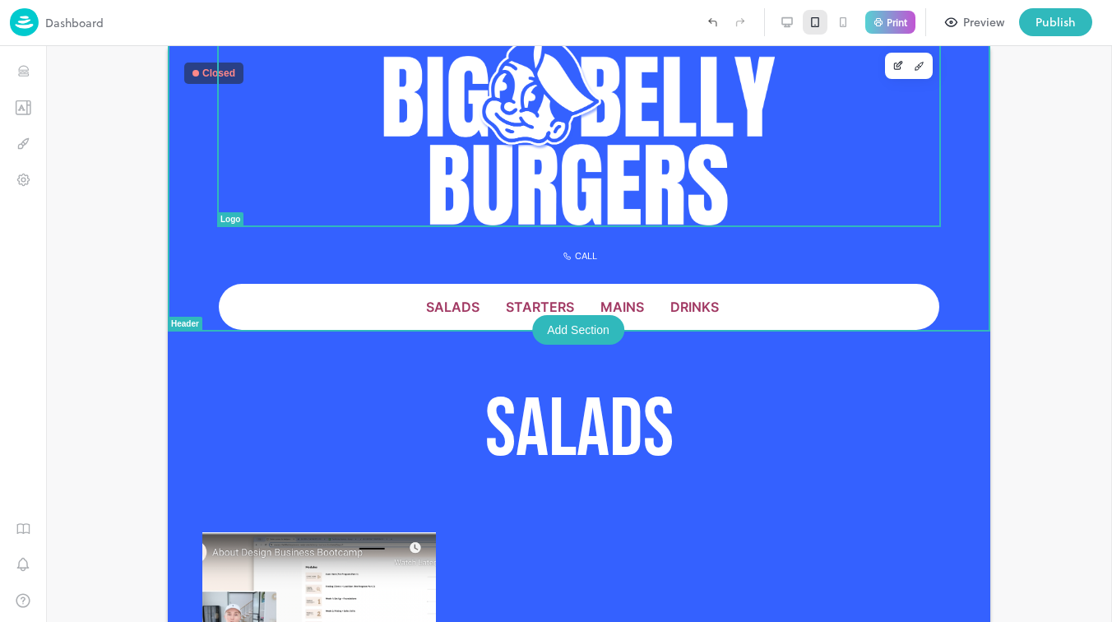
click at [633, 187] on img at bounding box center [578, 123] width 391 height 206
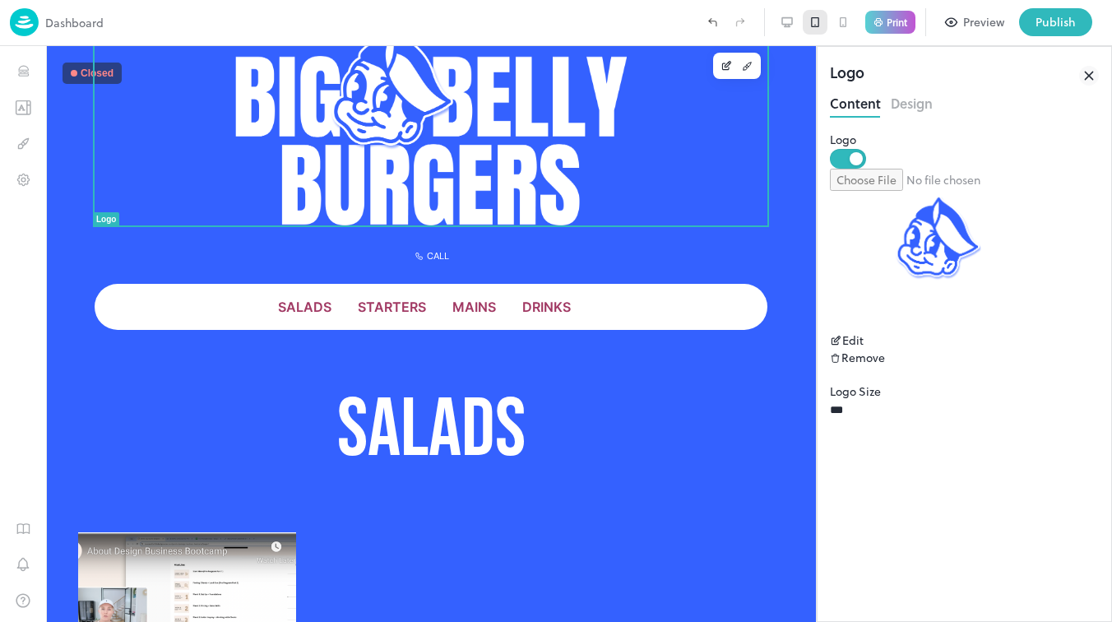
click at [1093, 82] on icon at bounding box center [1089, 76] width 20 height 20
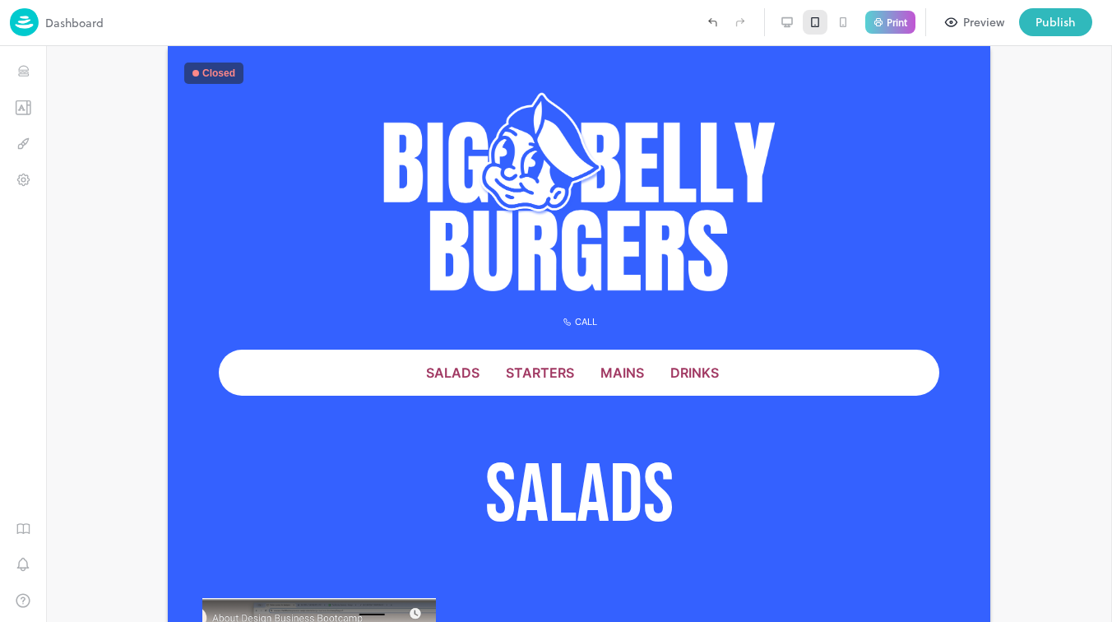
click at [821, 16] on icon at bounding box center [814, 22] width 13 height 13
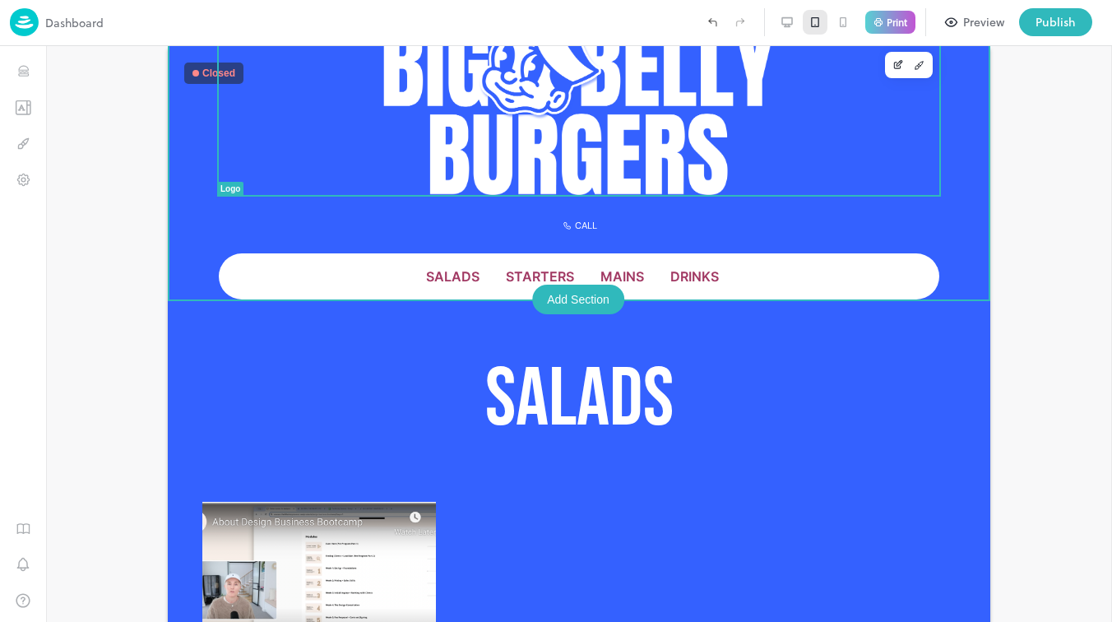
scroll to position [130, 0]
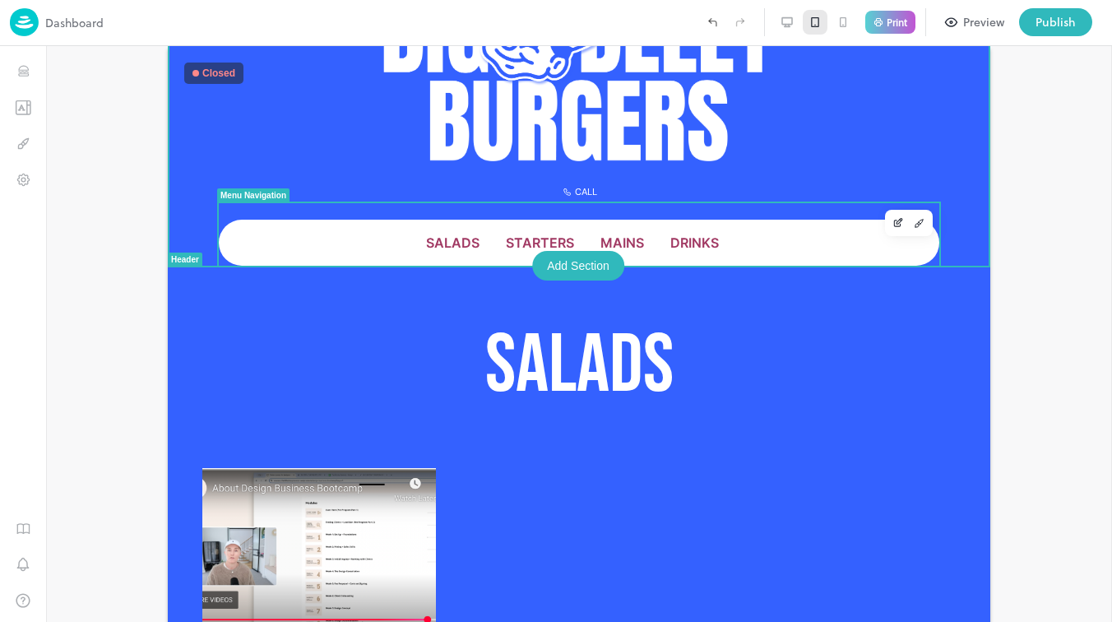
click at [561, 232] on div "STARTERS" at bounding box center [539, 243] width 81 height 30
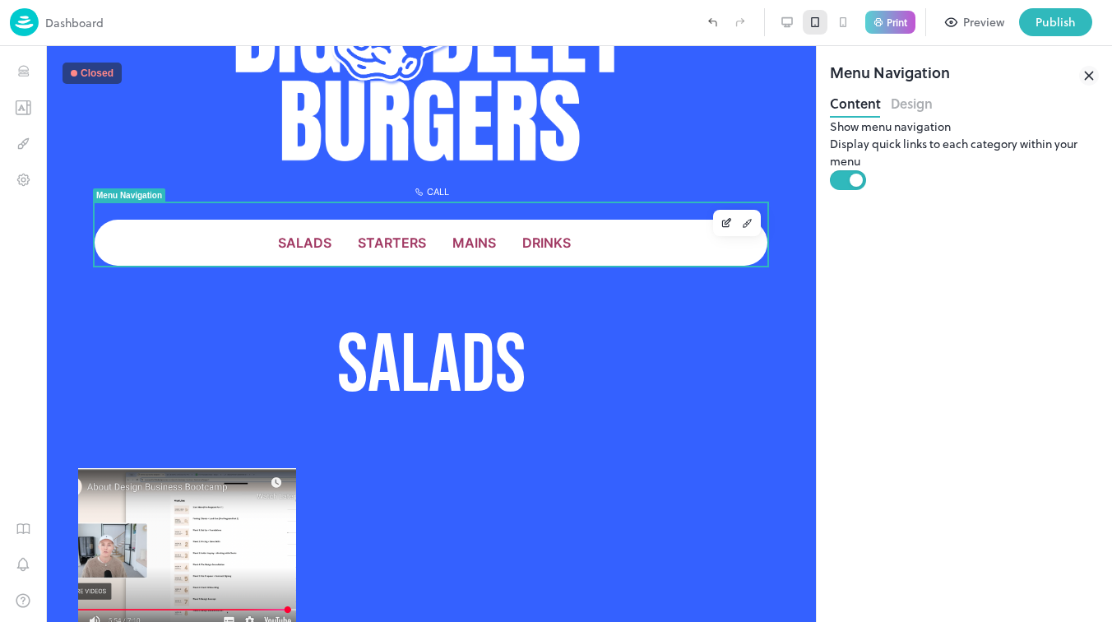
click at [793, 22] on div at bounding box center [787, 22] width 25 height 25
click at [1075, 67] on div "Menu Navigation" at bounding box center [964, 76] width 269 height 30
click at [1085, 74] on icon at bounding box center [1089, 76] width 20 height 20
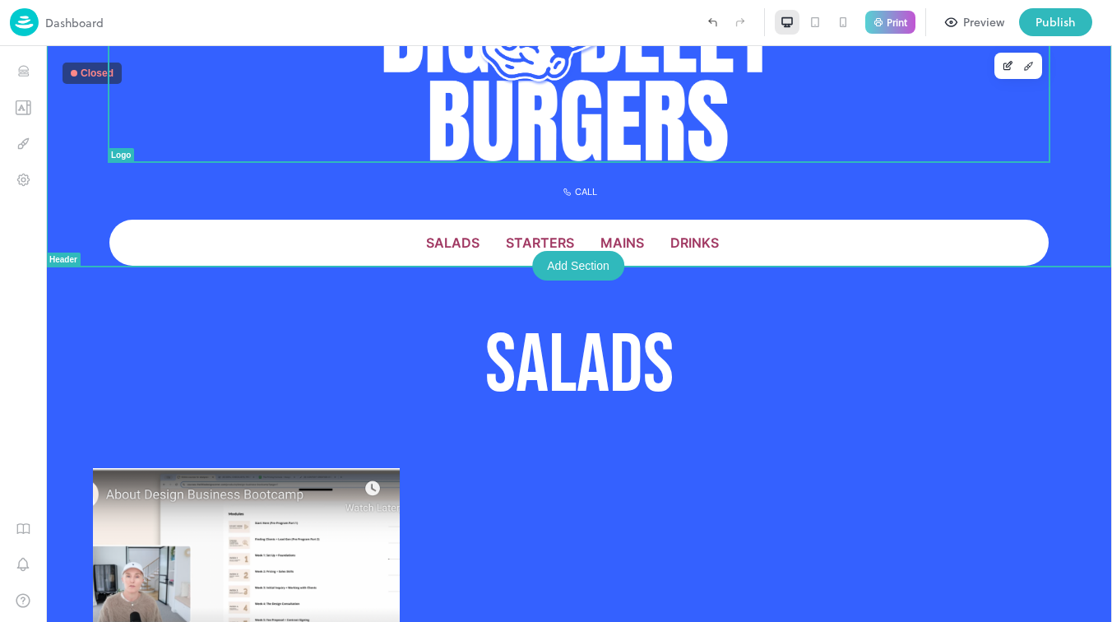
click at [655, 127] on img at bounding box center [578, 59] width 391 height 206
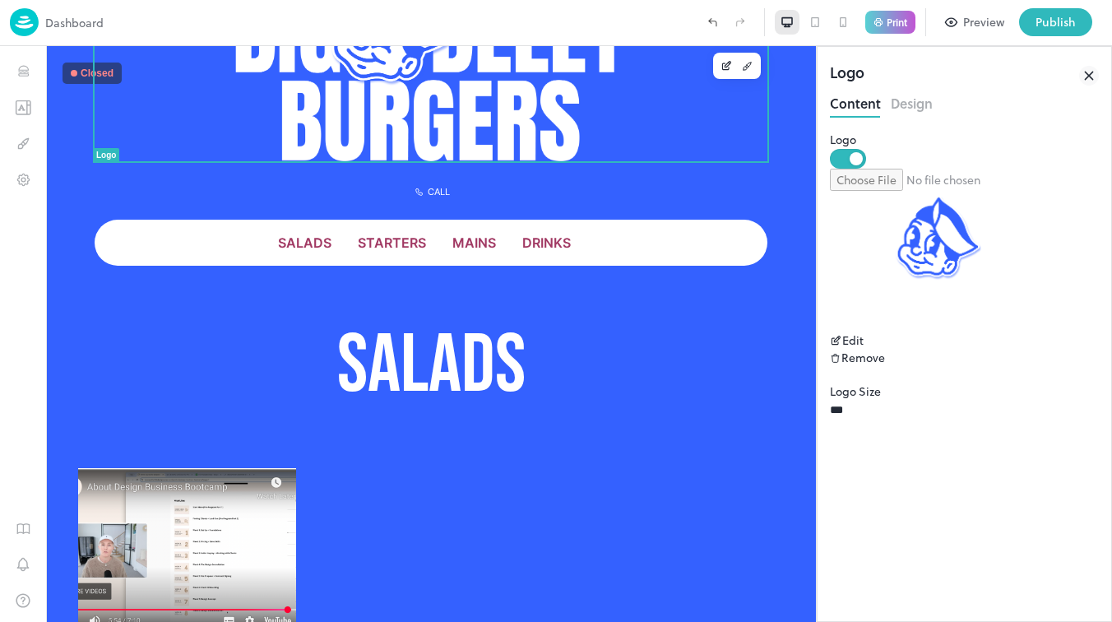
click at [1085, 79] on icon at bounding box center [1088, 75] width 7 height 7
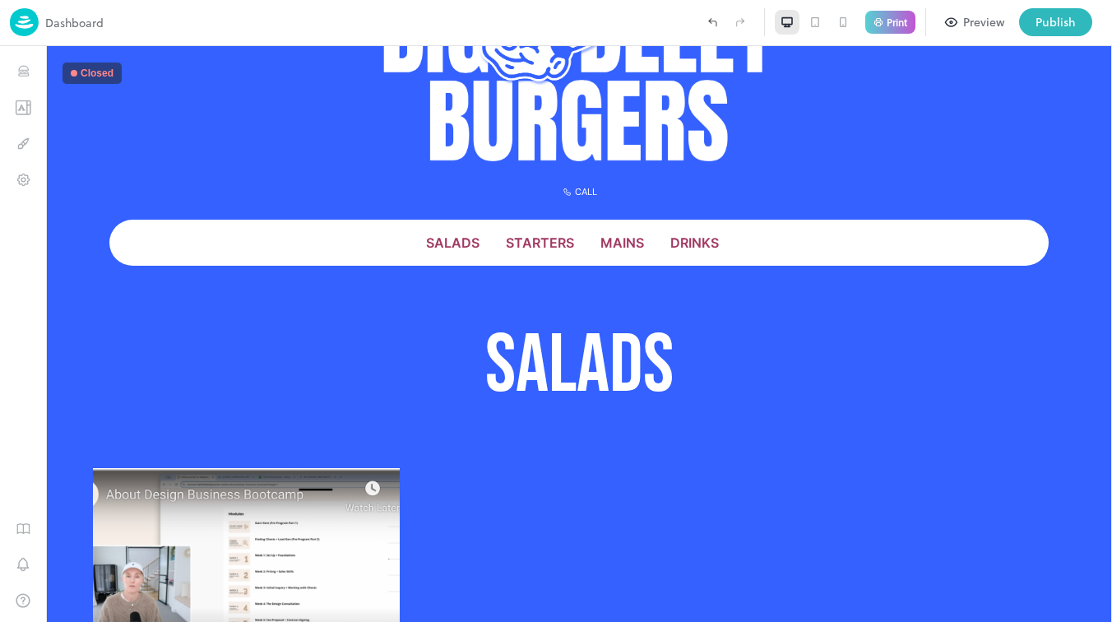
click at [819, 21] on icon at bounding box center [814, 22] width 13 height 13
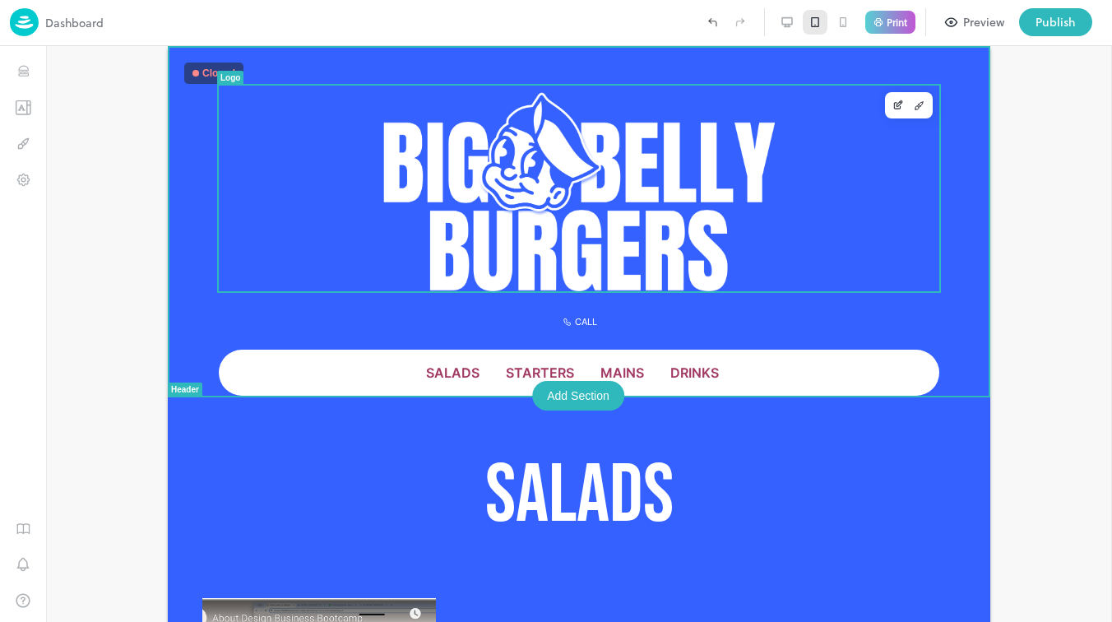
click at [657, 194] on img at bounding box center [578, 189] width 391 height 206
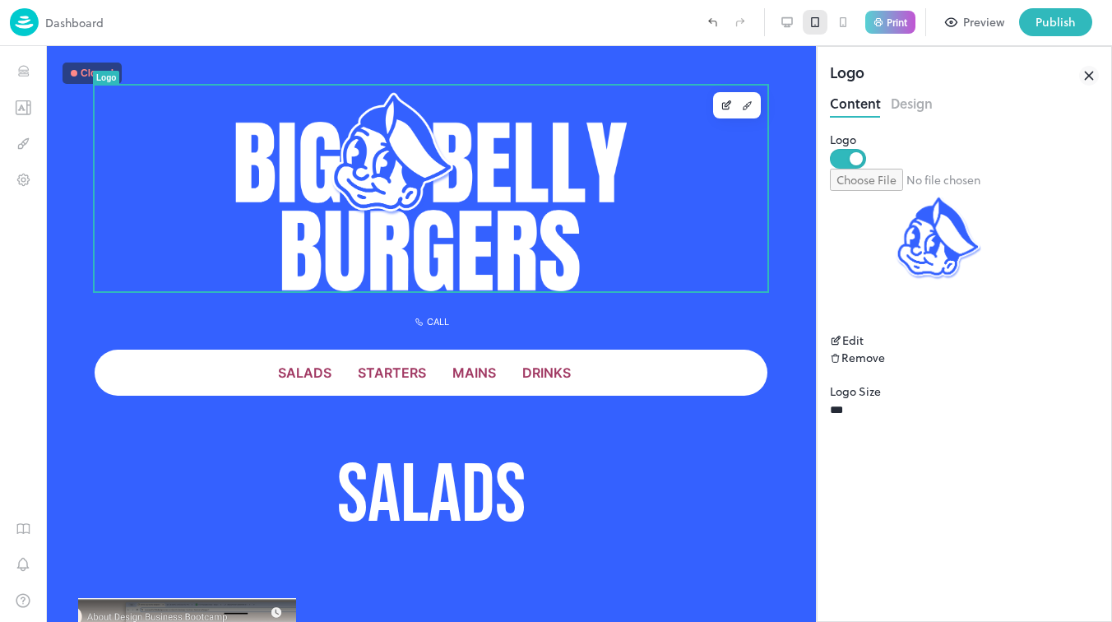
click at [1089, 72] on icon at bounding box center [1089, 76] width 20 height 20
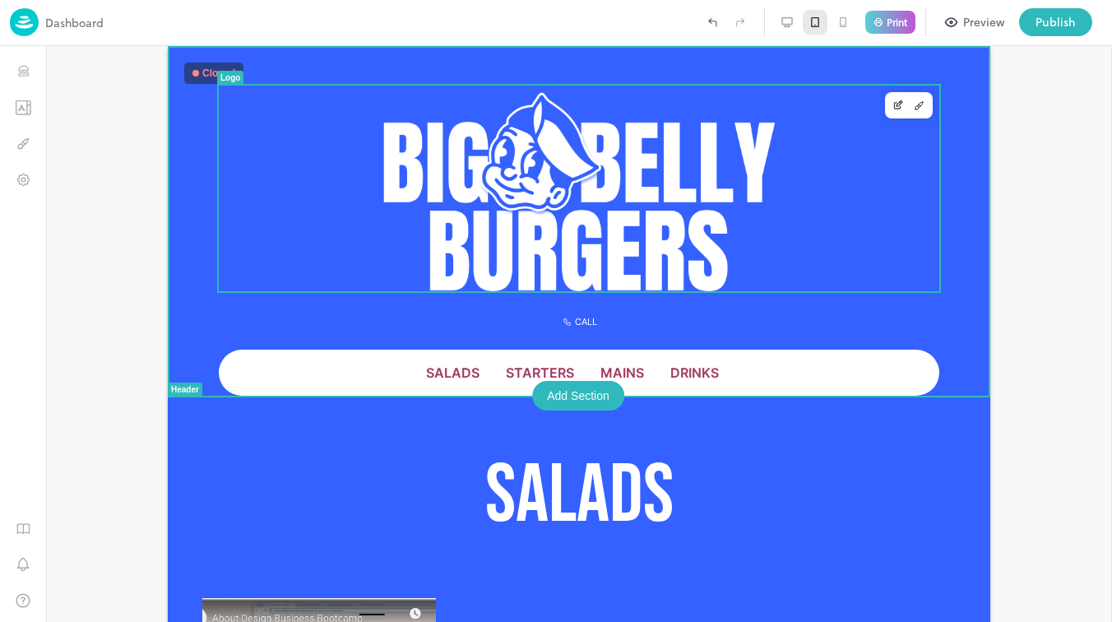
click at [738, 189] on img at bounding box center [578, 189] width 391 height 206
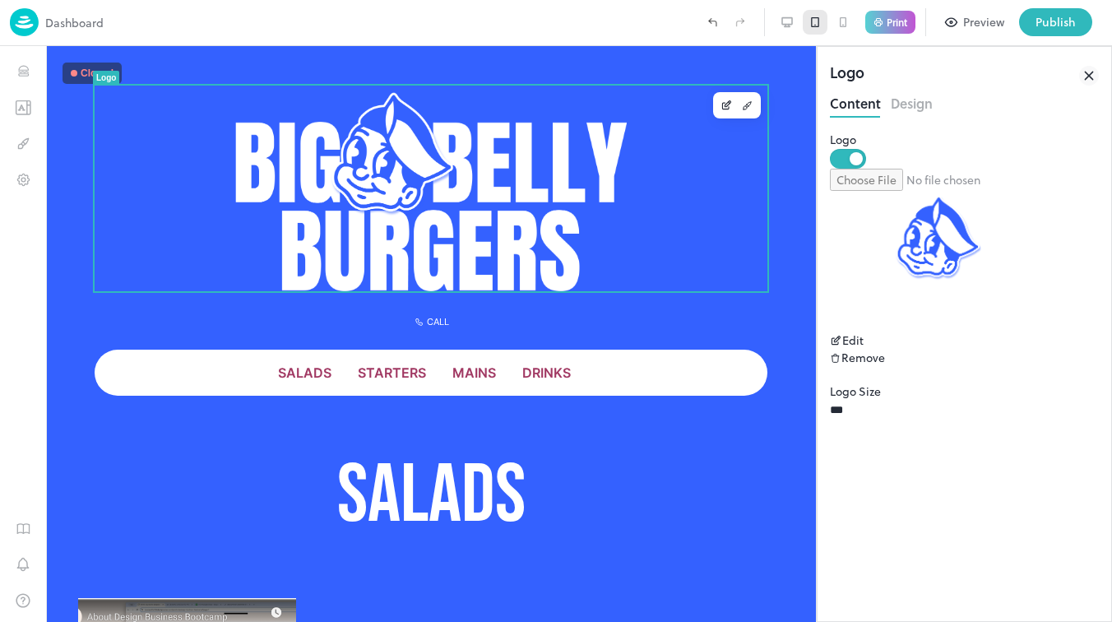
click at [1082, 82] on icon at bounding box center [1089, 76] width 20 height 20
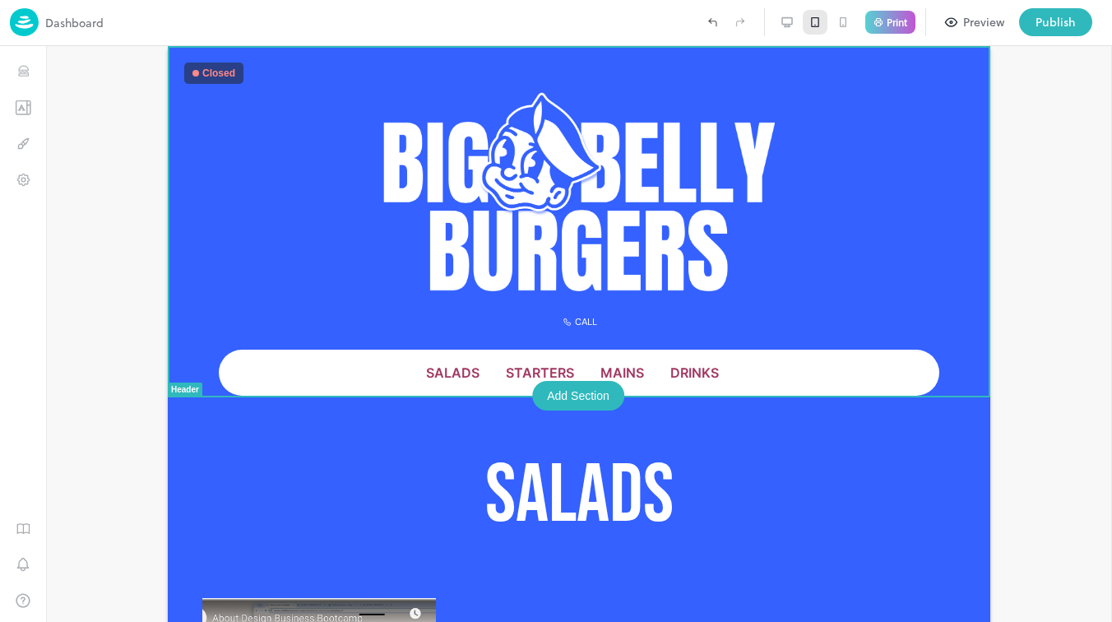
click at [788, 29] on icon at bounding box center [786, 22] width 13 height 13
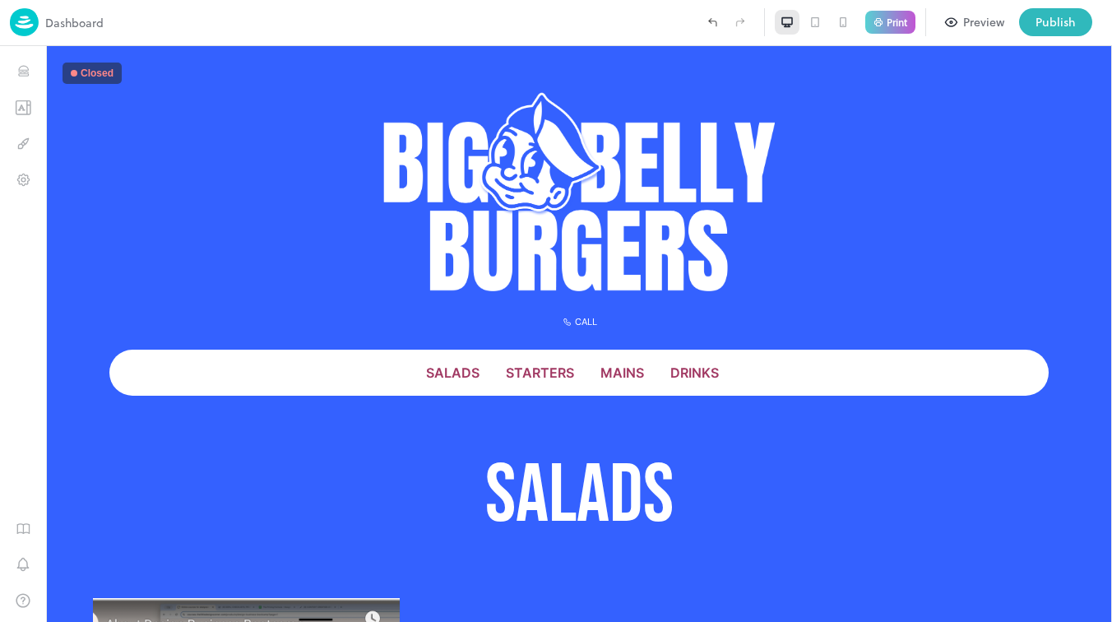
click at [817, 21] on icon at bounding box center [815, 22] width 8 height 10
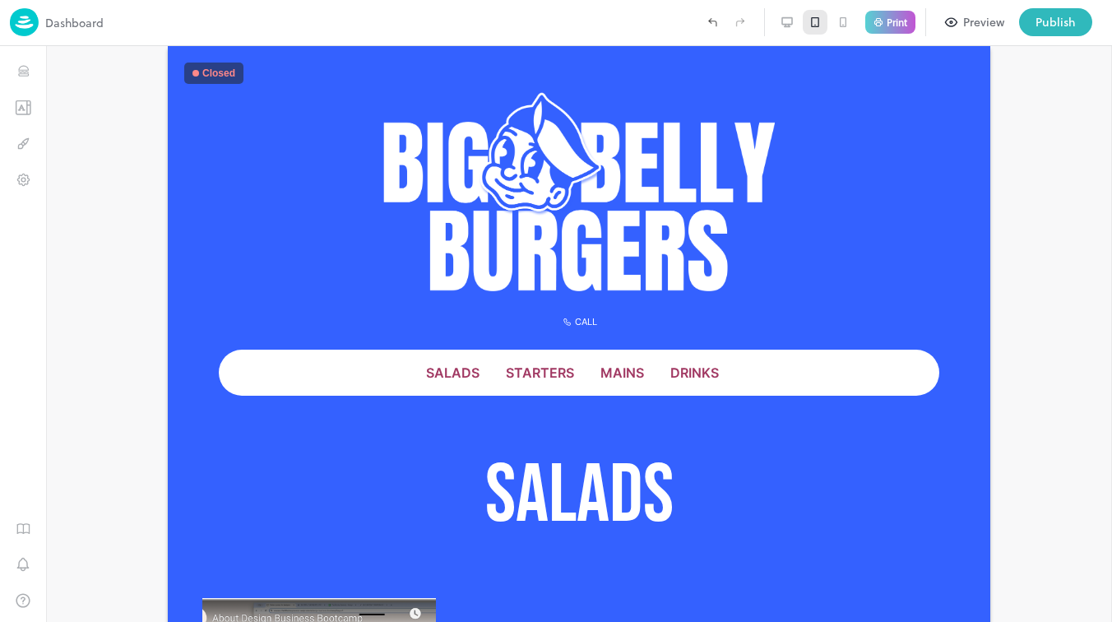
click at [846, 25] on icon at bounding box center [842, 22] width 13 height 13
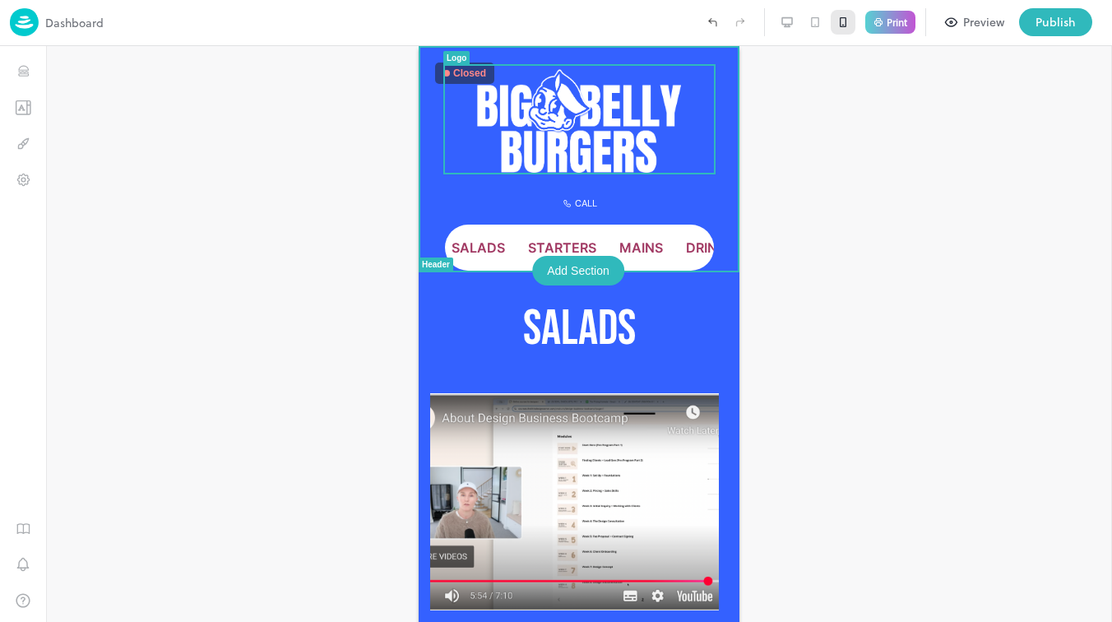
click at [605, 110] on img at bounding box center [578, 119] width 203 height 107
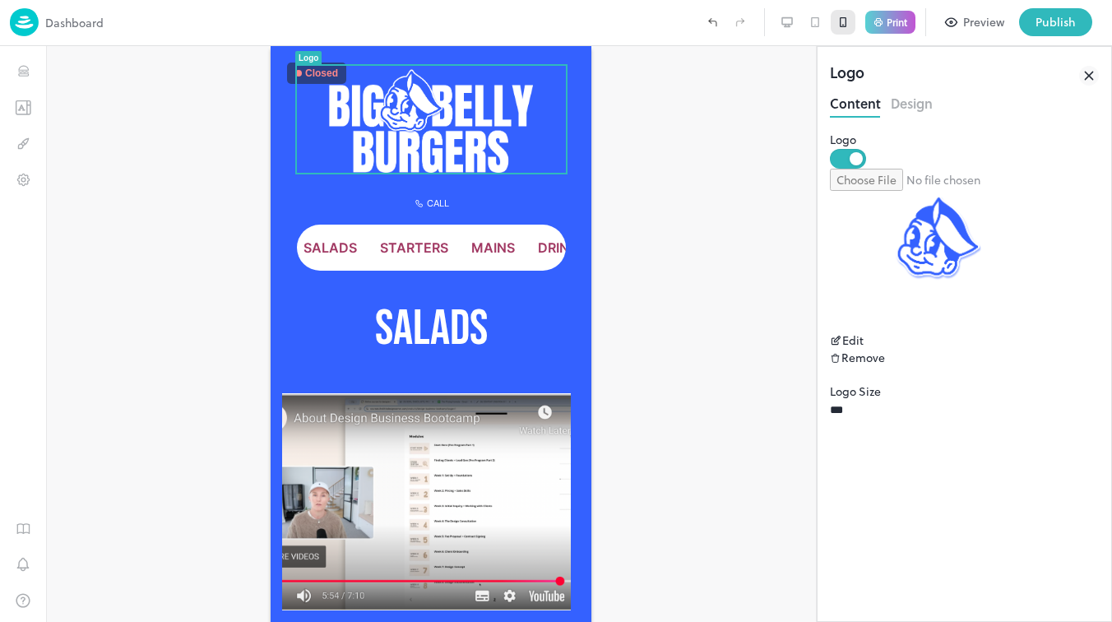
click at [1092, 73] on icon at bounding box center [1089, 76] width 20 height 20
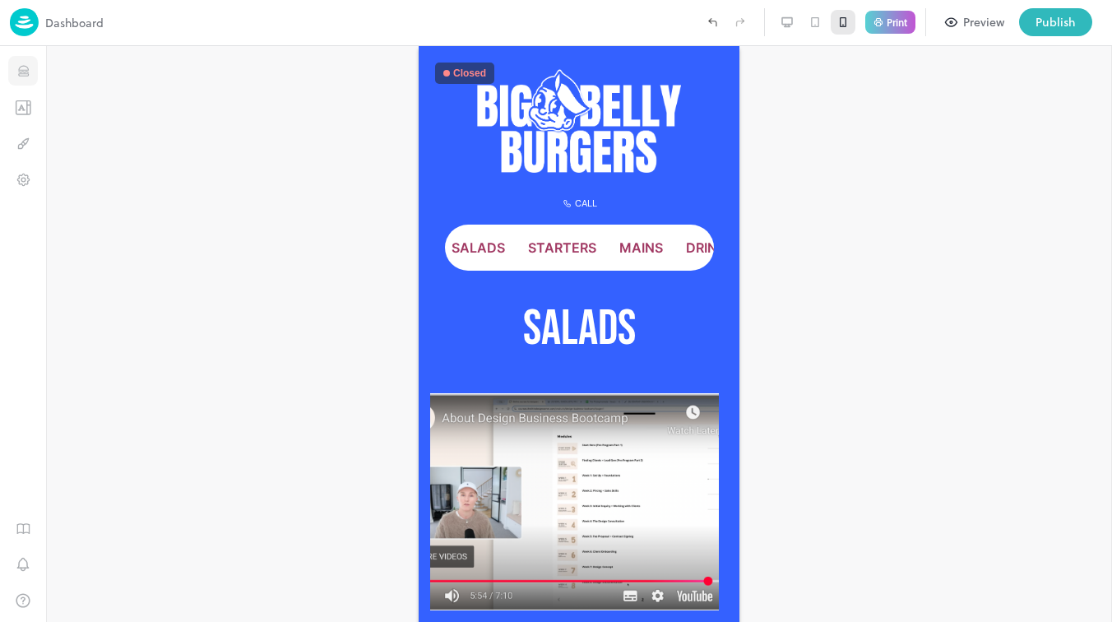
click at [30, 72] on icon "Items" at bounding box center [24, 71] width 16 height 16
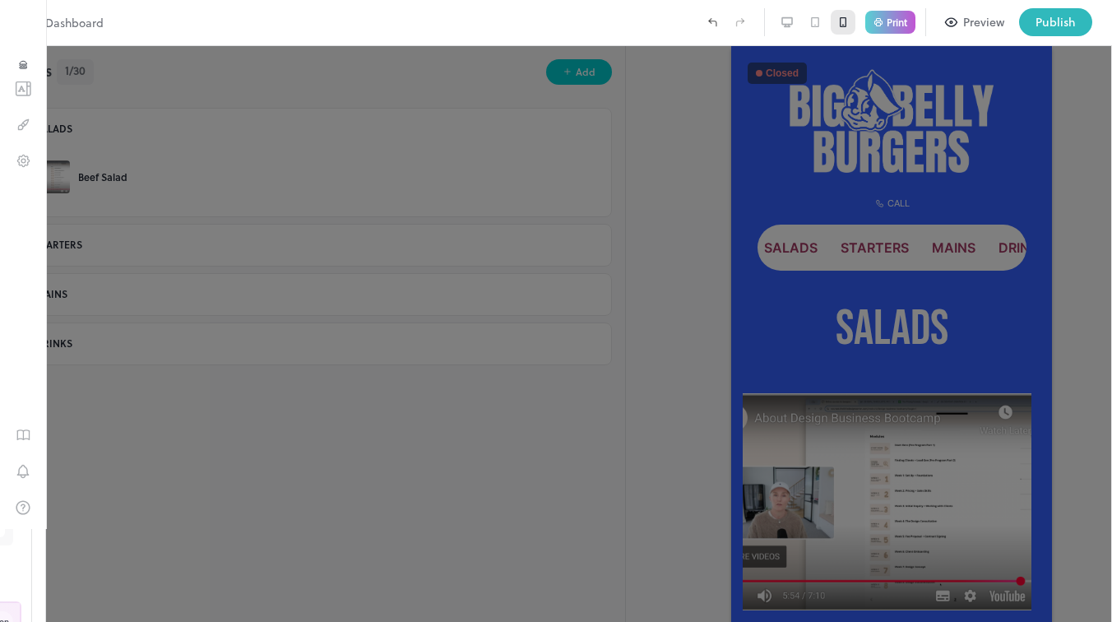
click at [363, 122] on div at bounding box center [556, 311] width 1112 height 622
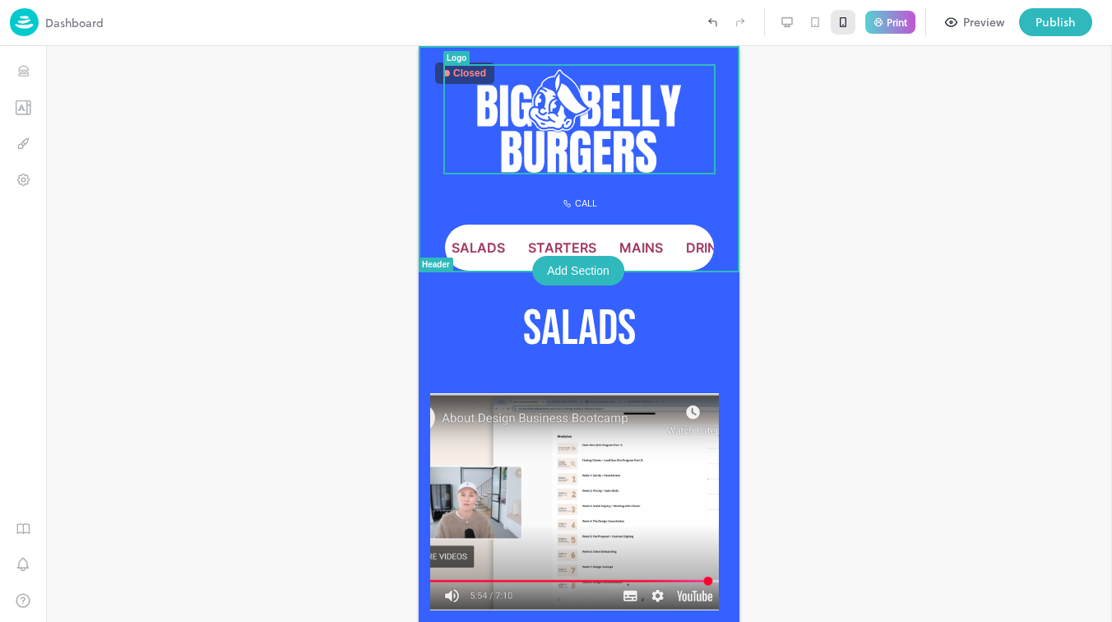
click at [636, 146] on img at bounding box center [578, 119] width 203 height 107
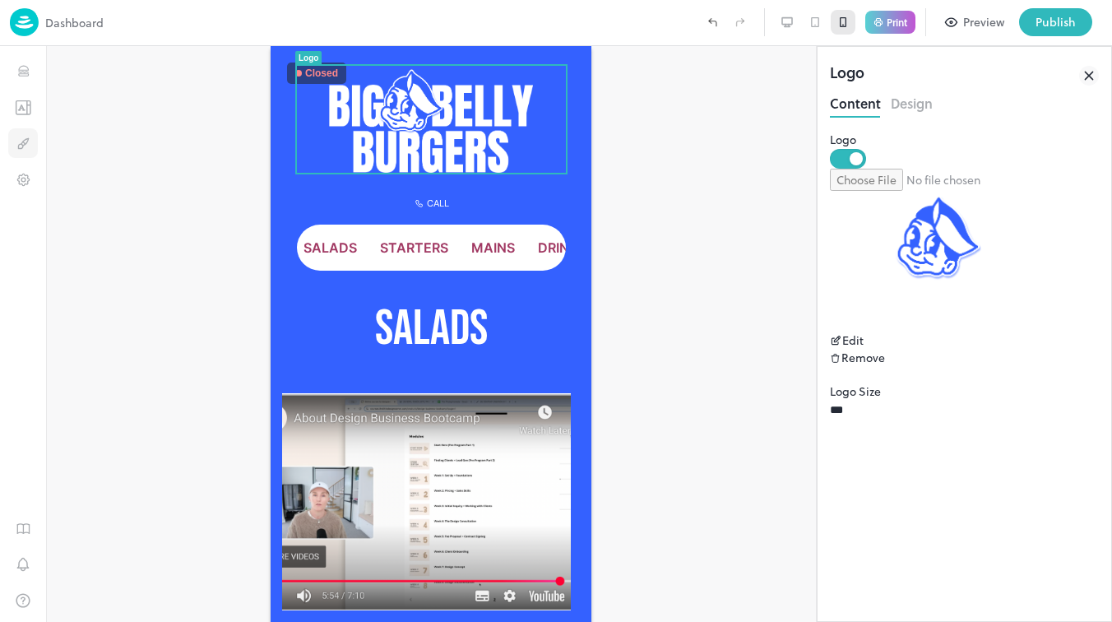
click at [24, 134] on button "Design" at bounding box center [23, 143] width 30 height 30
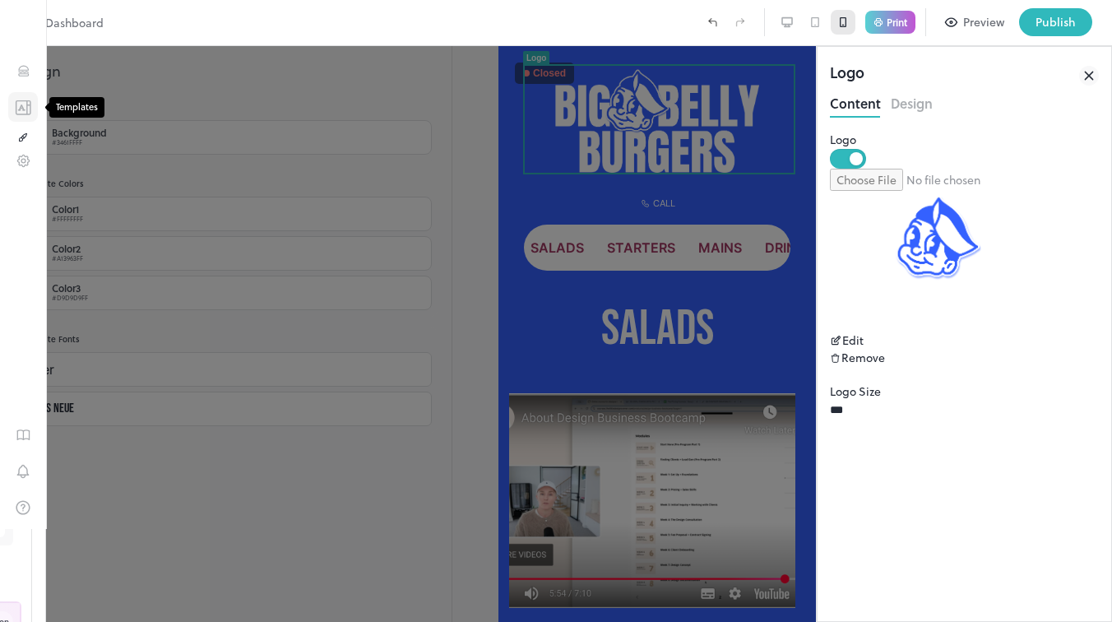
click at [29, 109] on icon "Templates" at bounding box center [23, 107] width 16 height 16
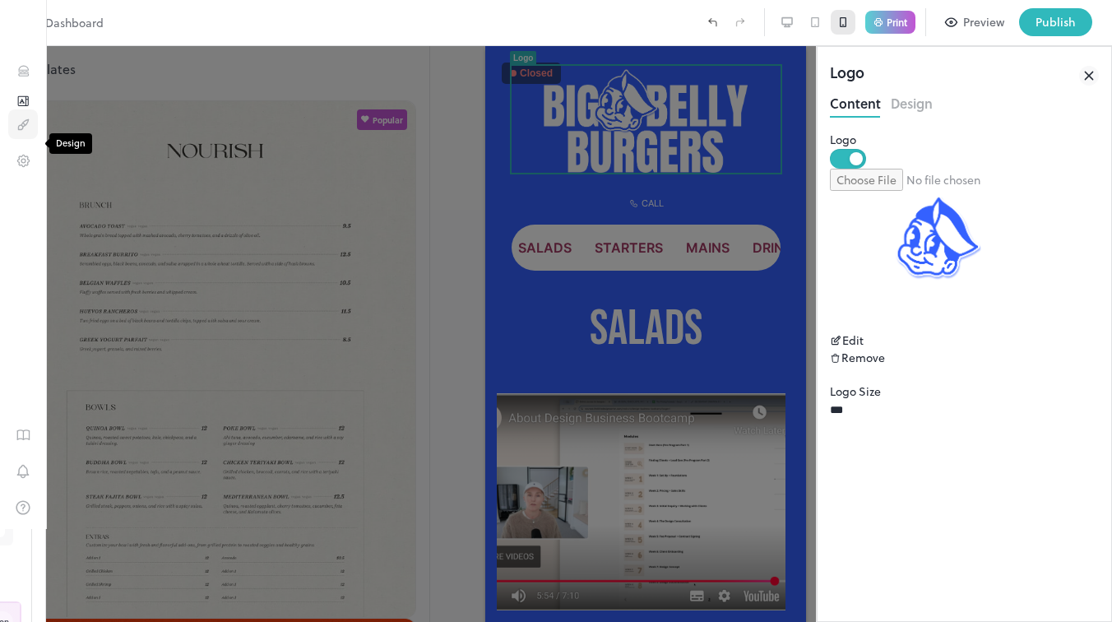
click at [22, 132] on icon "Design" at bounding box center [24, 125] width 16 height 16
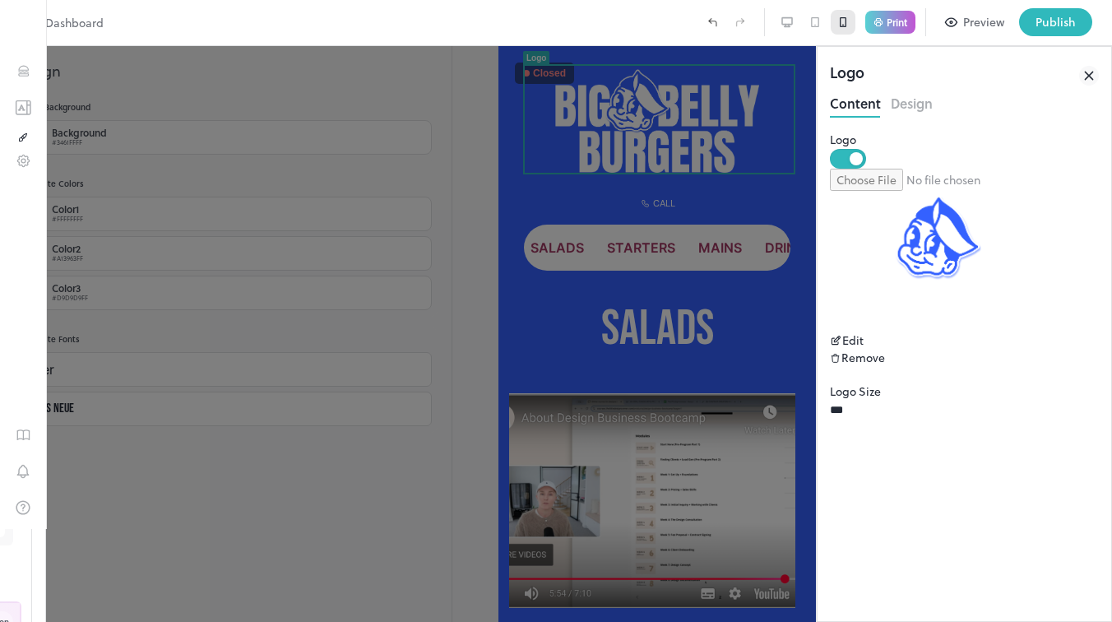
click at [13, 197] on div "1" at bounding box center [23, 287] width 46 height 483
click at [21, 169] on icon "Settings" at bounding box center [24, 161] width 16 height 16
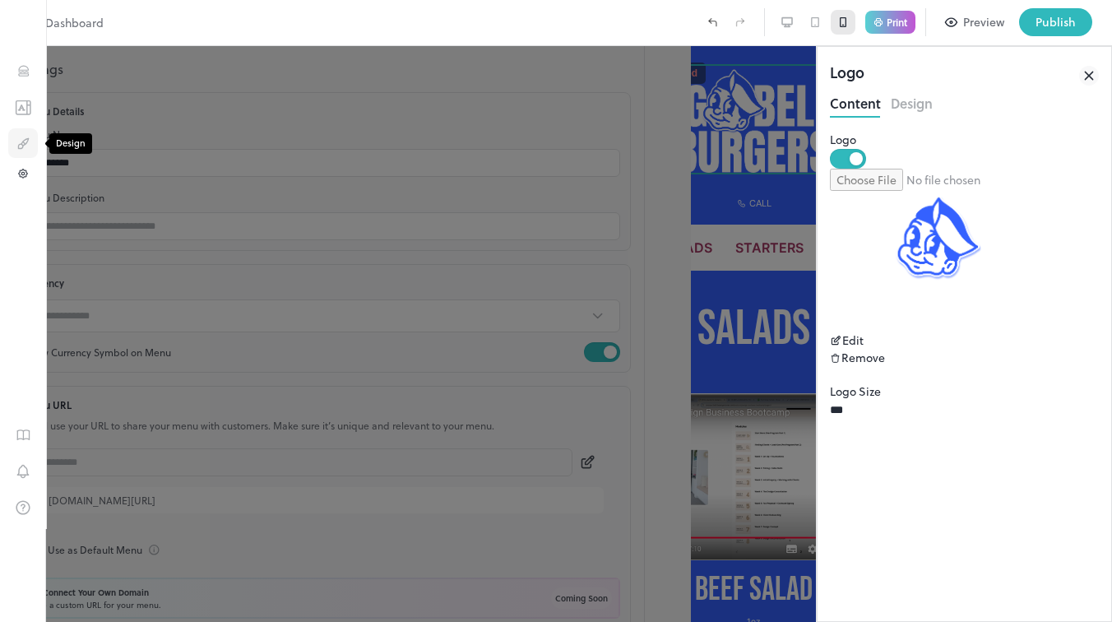
click at [21, 148] on icon "Design" at bounding box center [24, 144] width 16 height 16
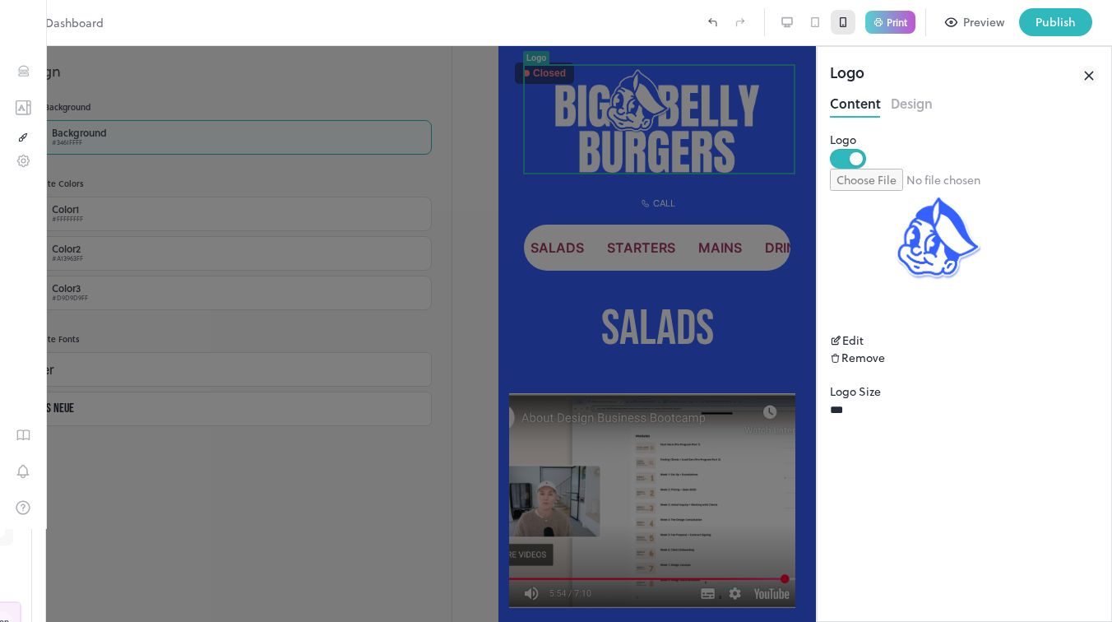
click at [167, 138] on div "Background #3461FFFF" at bounding box center [226, 137] width 412 height 35
click at [171, 621] on p "Color" at bounding box center [556, 630] width 1112 height 17
click at [759, 621] on div at bounding box center [556, 622] width 1112 height 0
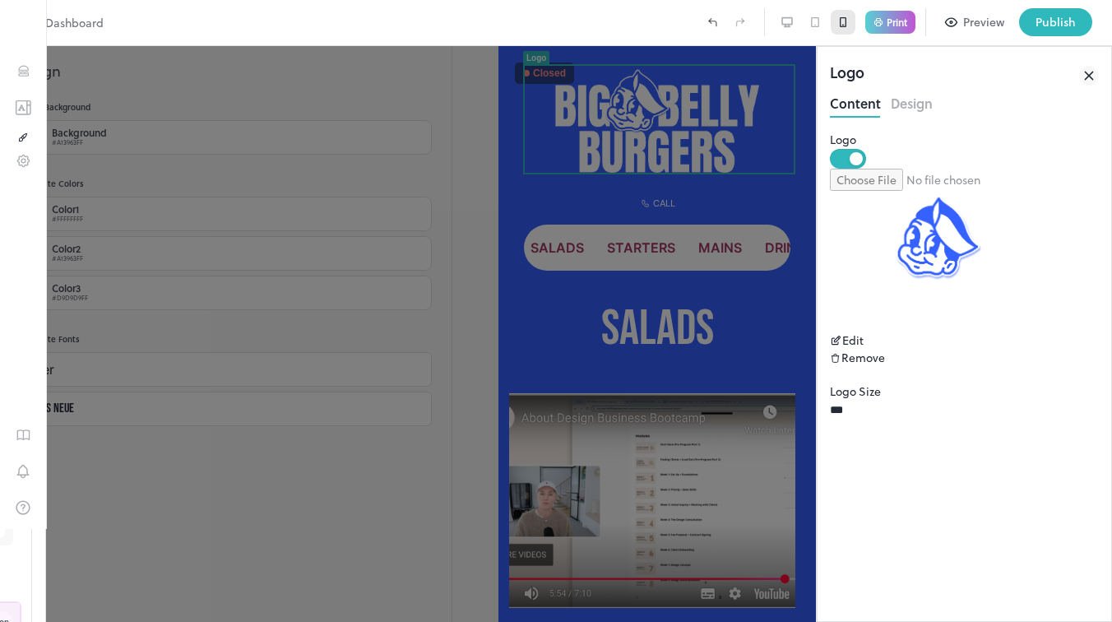
click at [604, 235] on div at bounding box center [556, 311] width 1112 height 622
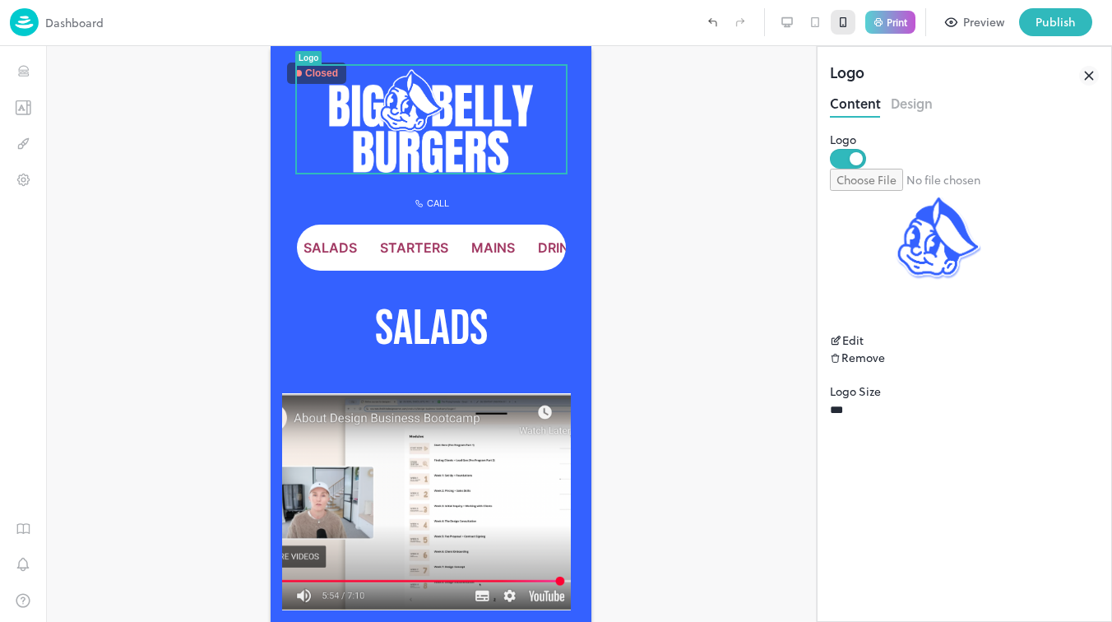
click at [715, 269] on div at bounding box center [431, 334] width 770 height 576
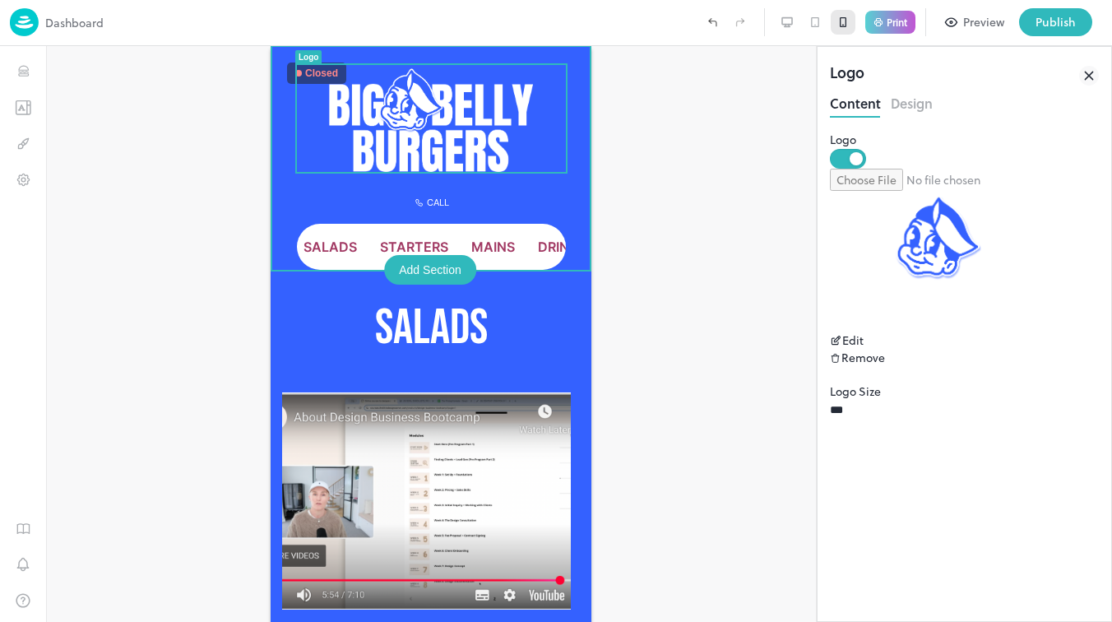
click at [456, 97] on img at bounding box center [430, 118] width 203 height 107
click at [409, 95] on img at bounding box center [430, 118] width 203 height 107
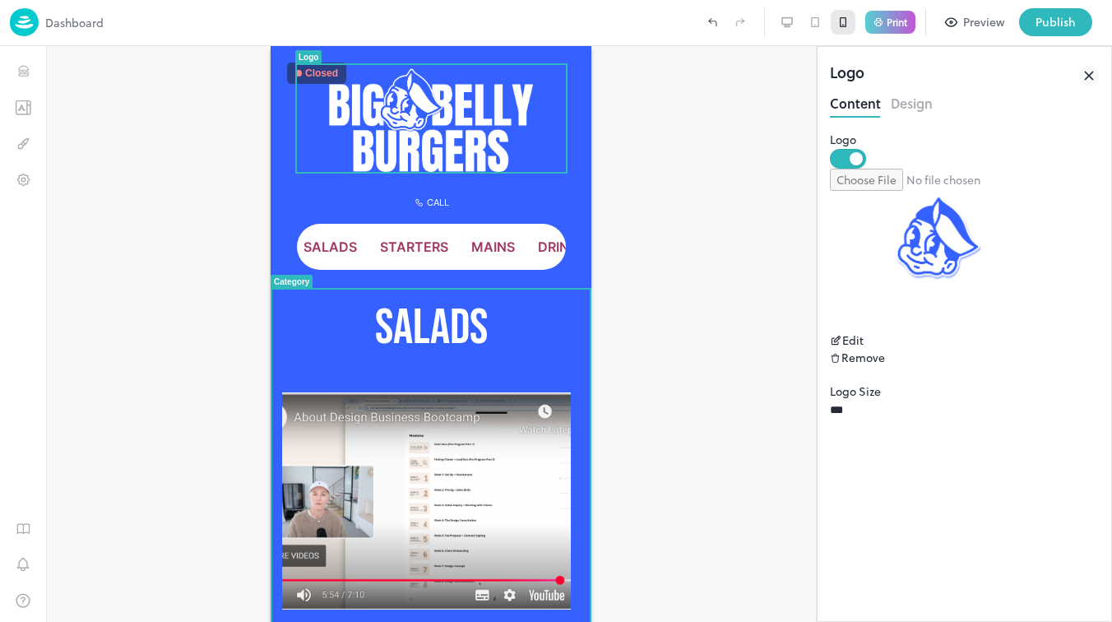
click at [429, 387] on div "Beef Salad 1oz" at bounding box center [431, 535] width 289 height 307
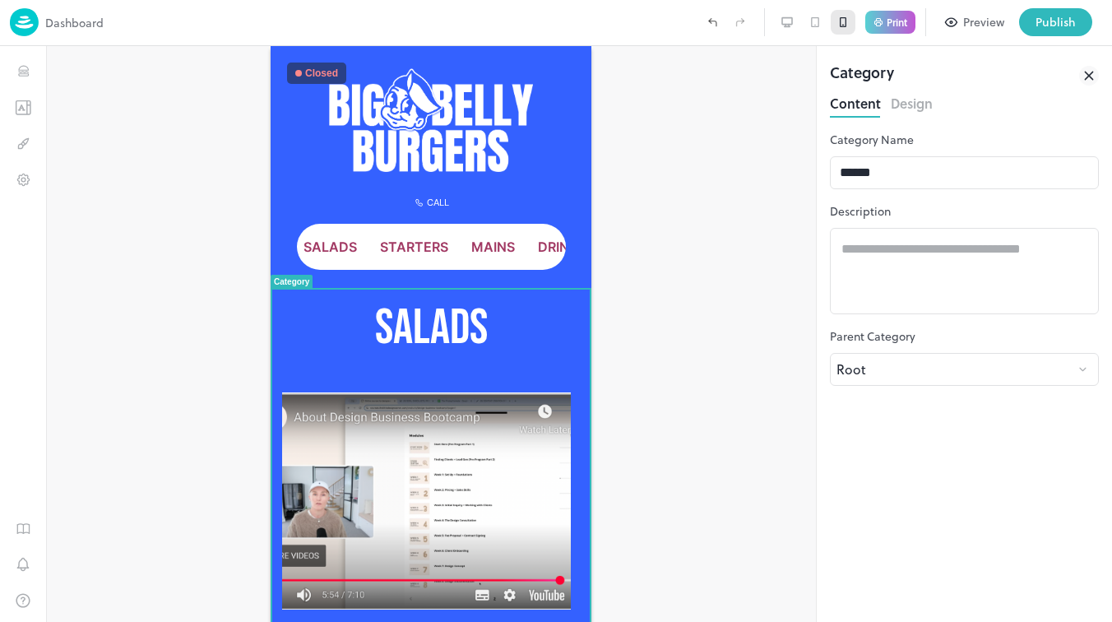
click at [483, 168] on img at bounding box center [430, 118] width 203 height 107
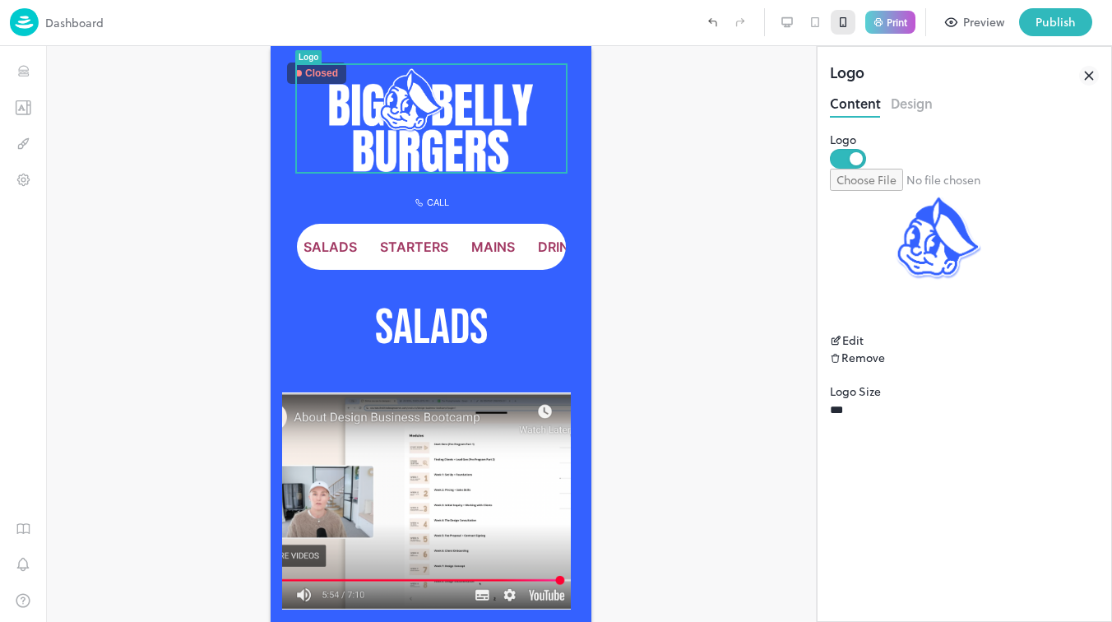
click at [1063, 349] on div "Remove" at bounding box center [964, 357] width 269 height 17
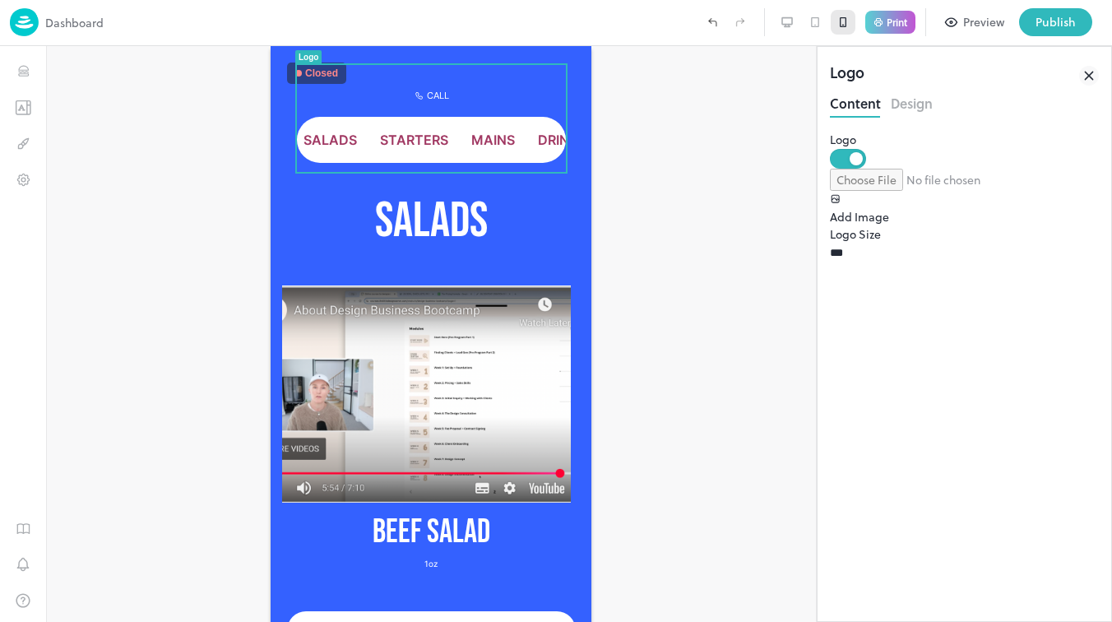
click at [658, 217] on div at bounding box center [431, 334] width 770 height 576
click at [705, 23] on icon "Undo (Ctrl + Z)" at bounding box center [712, 22] width 15 height 15
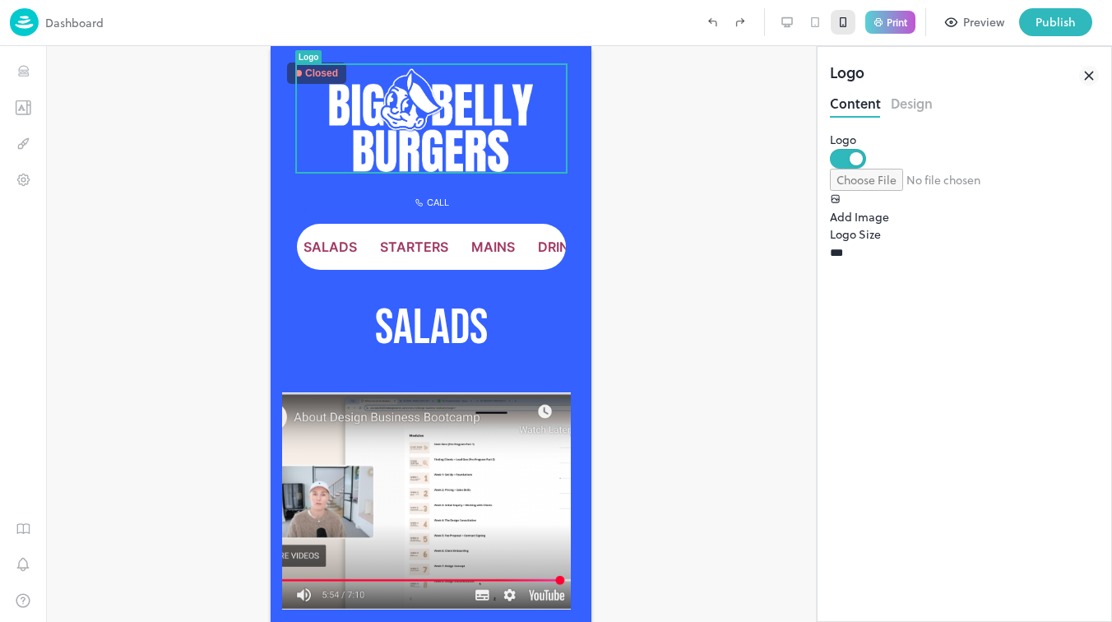
click at [742, 194] on div at bounding box center [431, 334] width 770 height 576
click at [738, 312] on div at bounding box center [431, 334] width 770 height 576
click at [483, 261] on div "MAINS" at bounding box center [493, 247] width 57 height 30
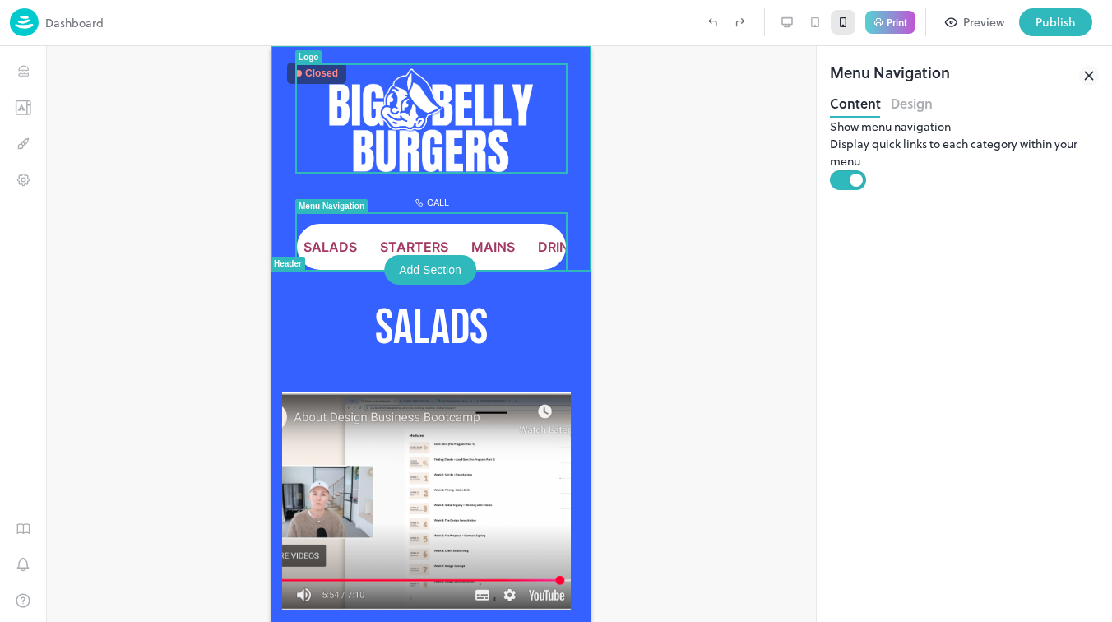
click at [432, 126] on img at bounding box center [430, 118] width 203 height 107
